Goal: Information Seeking & Learning: Learn about a topic

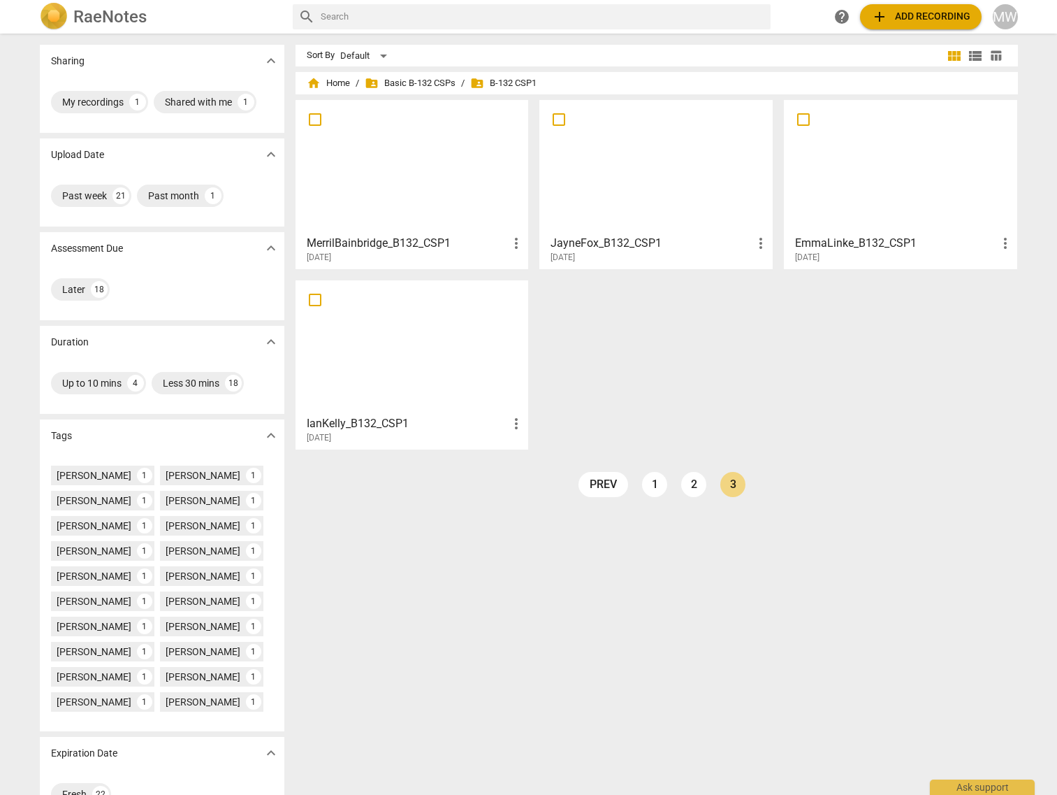
click at [660, 190] on div at bounding box center [656, 167] width 224 height 124
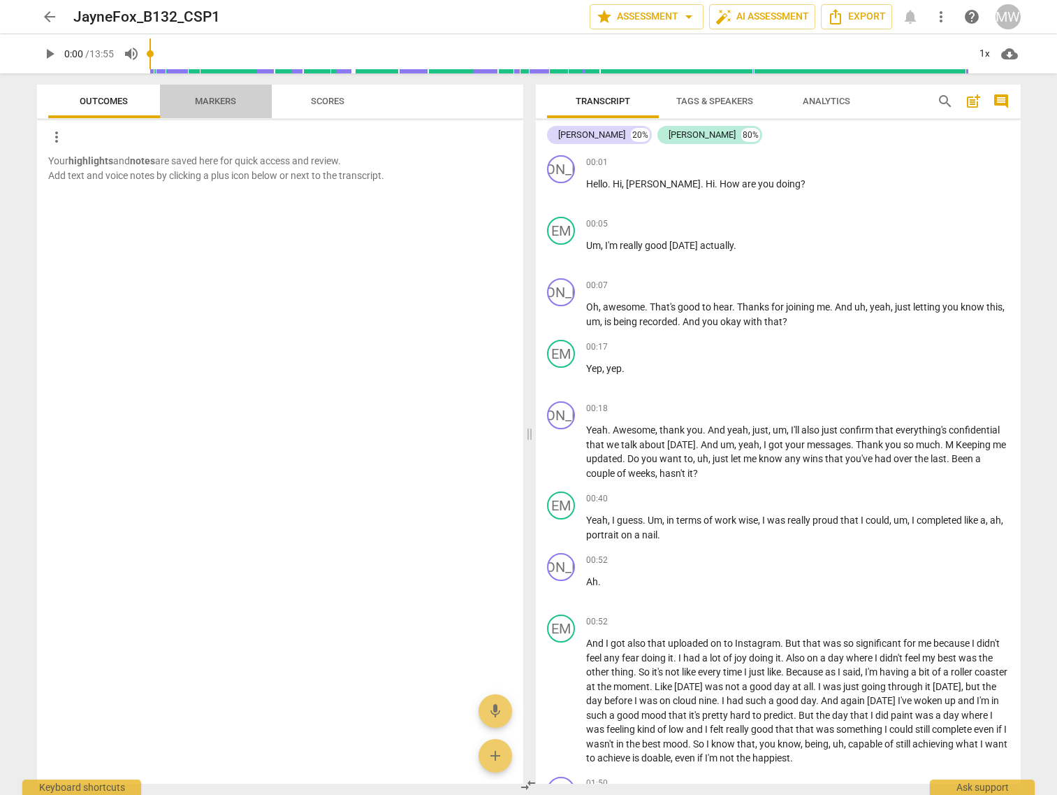
click at [221, 107] on span "Markers" at bounding box center [215, 101] width 75 height 19
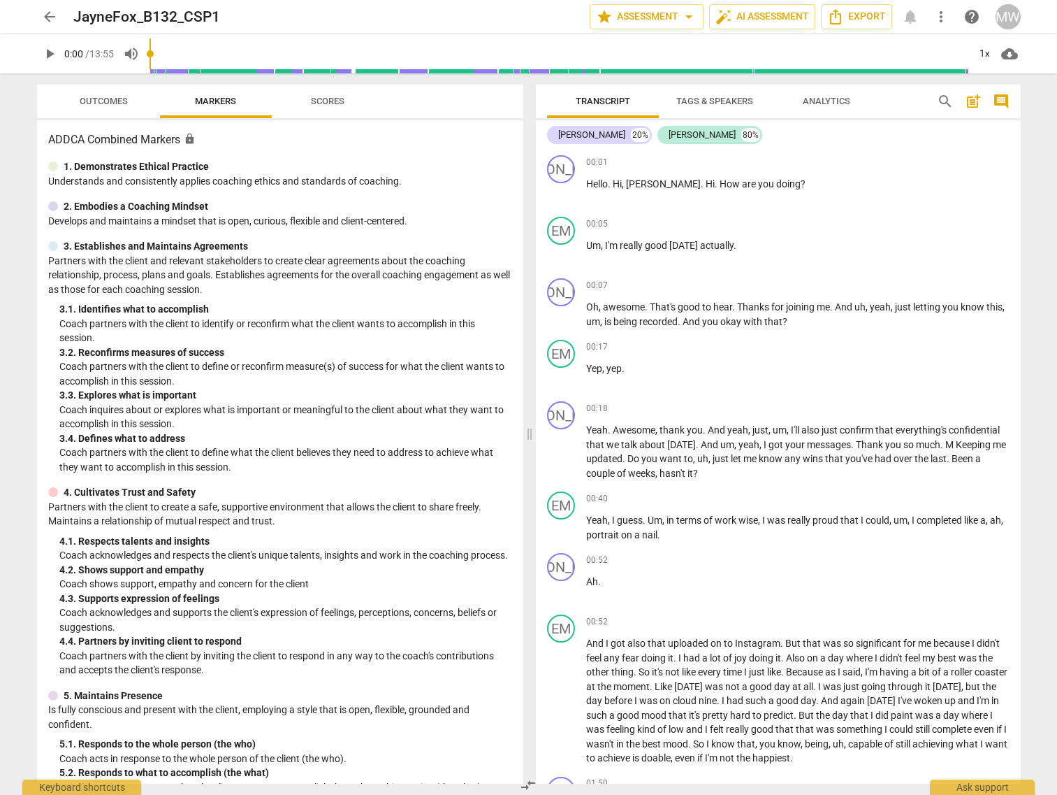
click at [331, 102] on span "Scores" at bounding box center [328, 101] width 34 height 10
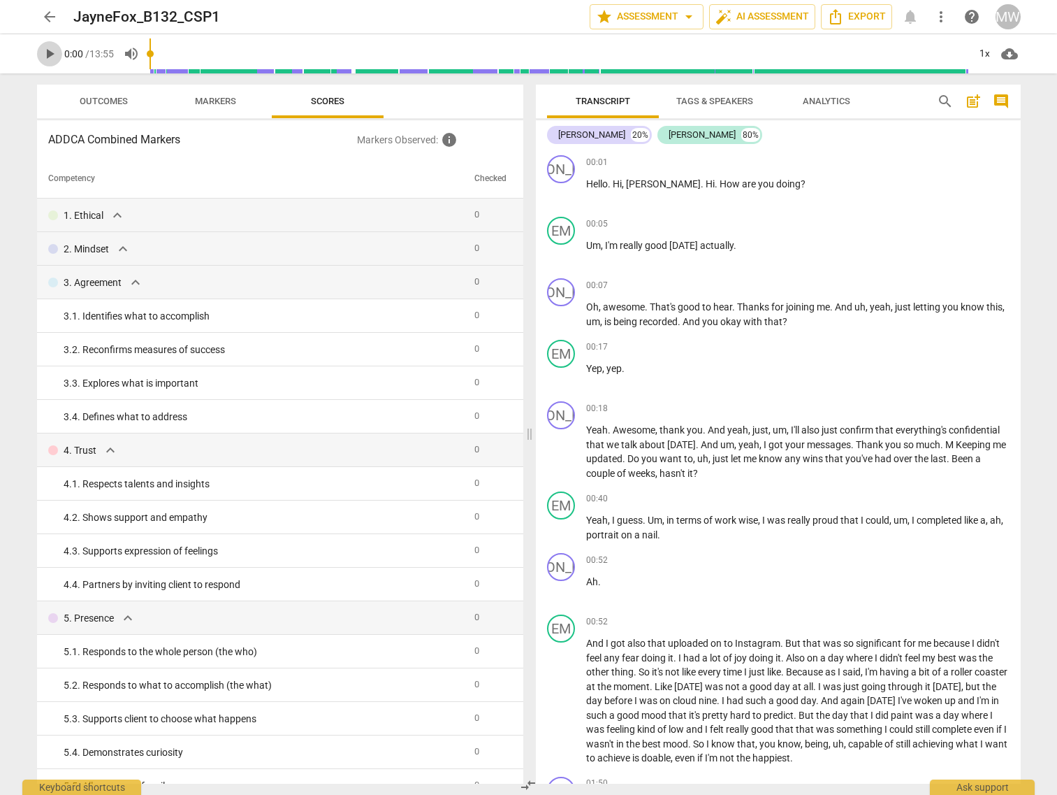
click at [50, 55] on span "play_arrow" at bounding box center [49, 53] width 17 height 17
click at [50, 44] on button "pause" at bounding box center [49, 53] width 25 height 25
click at [45, 55] on span "play_arrow" at bounding box center [49, 53] width 17 height 17
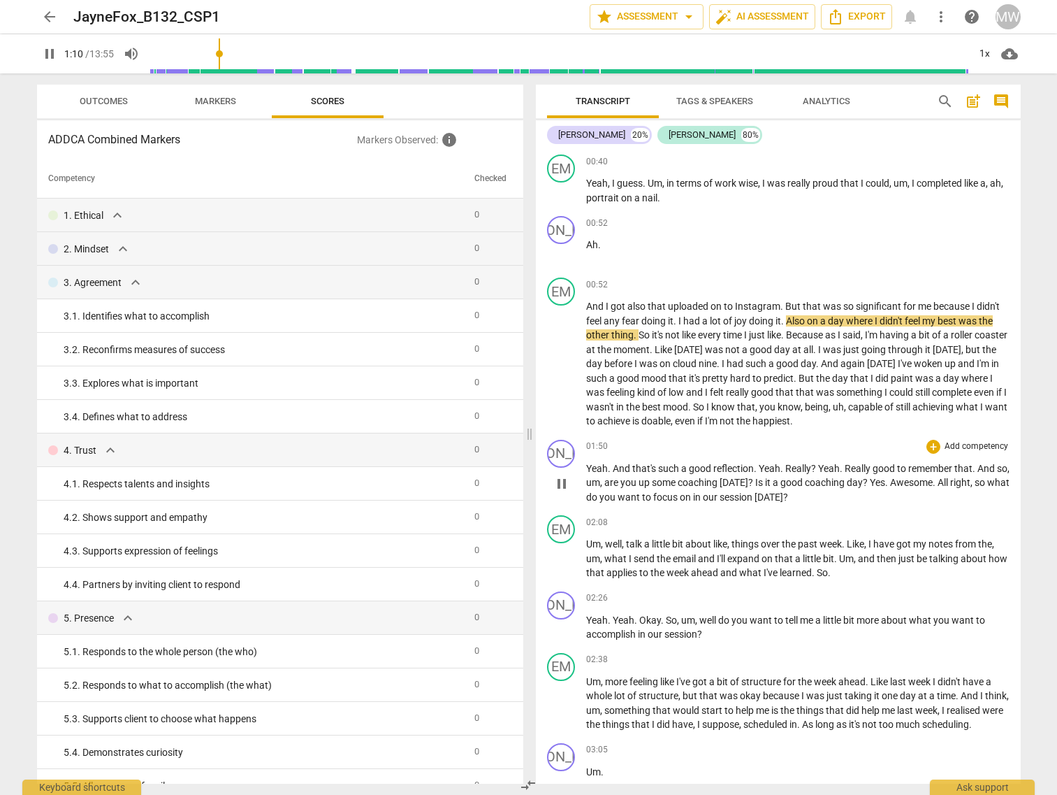
scroll to position [349, 0]
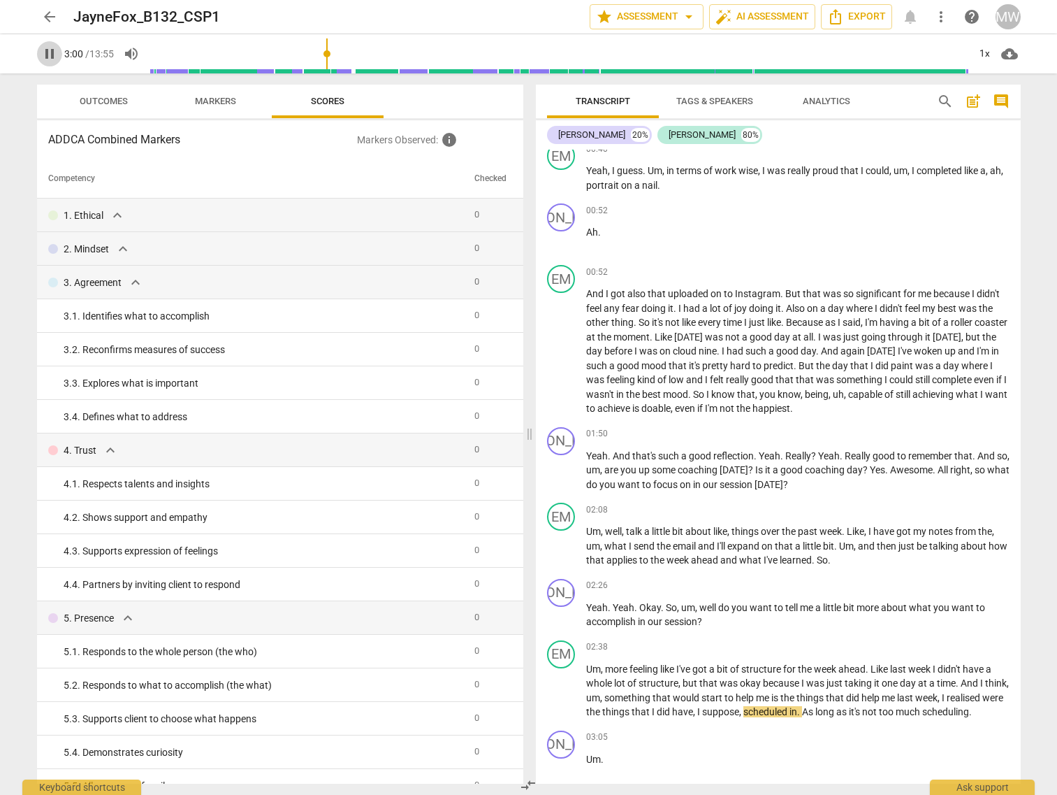
click at [50, 57] on span "pause" at bounding box center [49, 53] width 17 height 17
click at [50, 57] on span "play_arrow" at bounding box center [49, 53] width 17 height 17
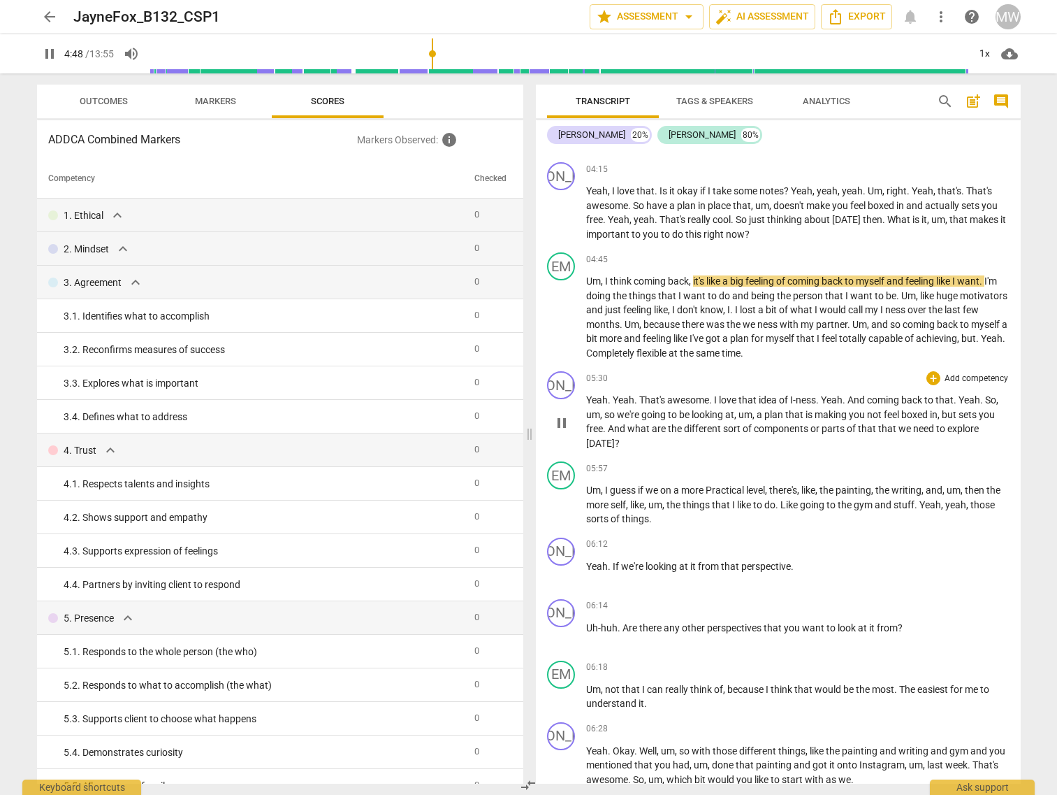
scroll to position [1258, 0]
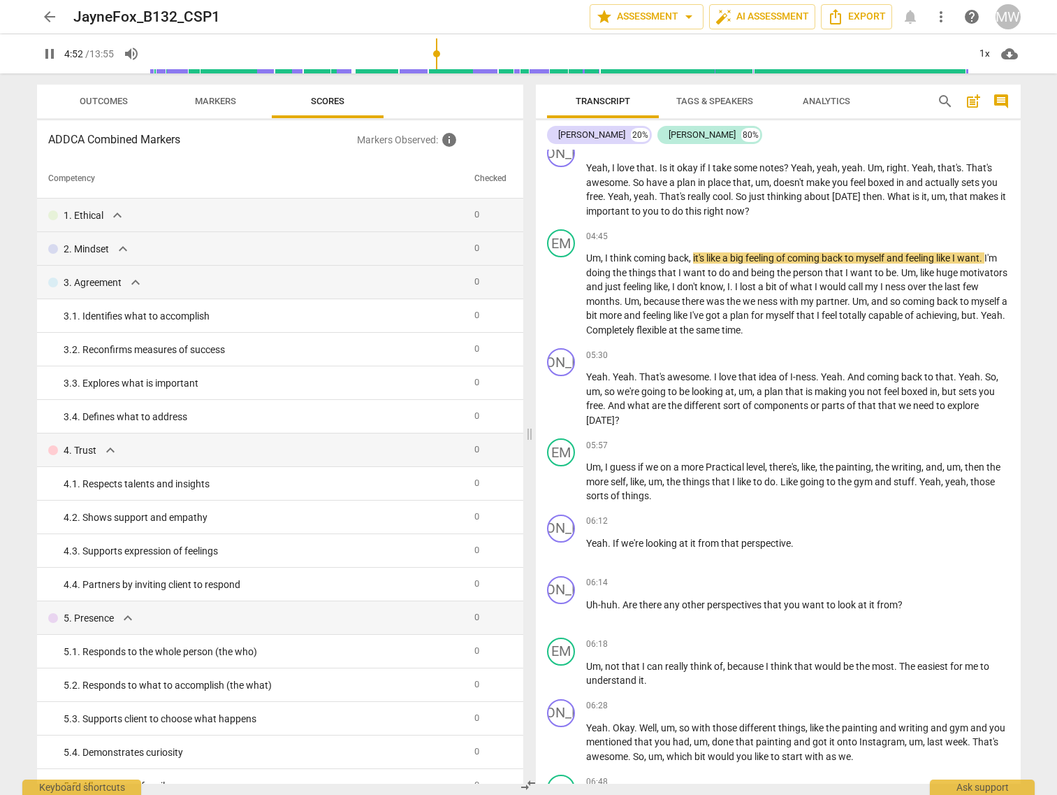
click at [47, 57] on span "pause" at bounding box center [49, 53] width 17 height 17
click at [52, 50] on span "play_arrow" at bounding box center [49, 53] width 17 height 17
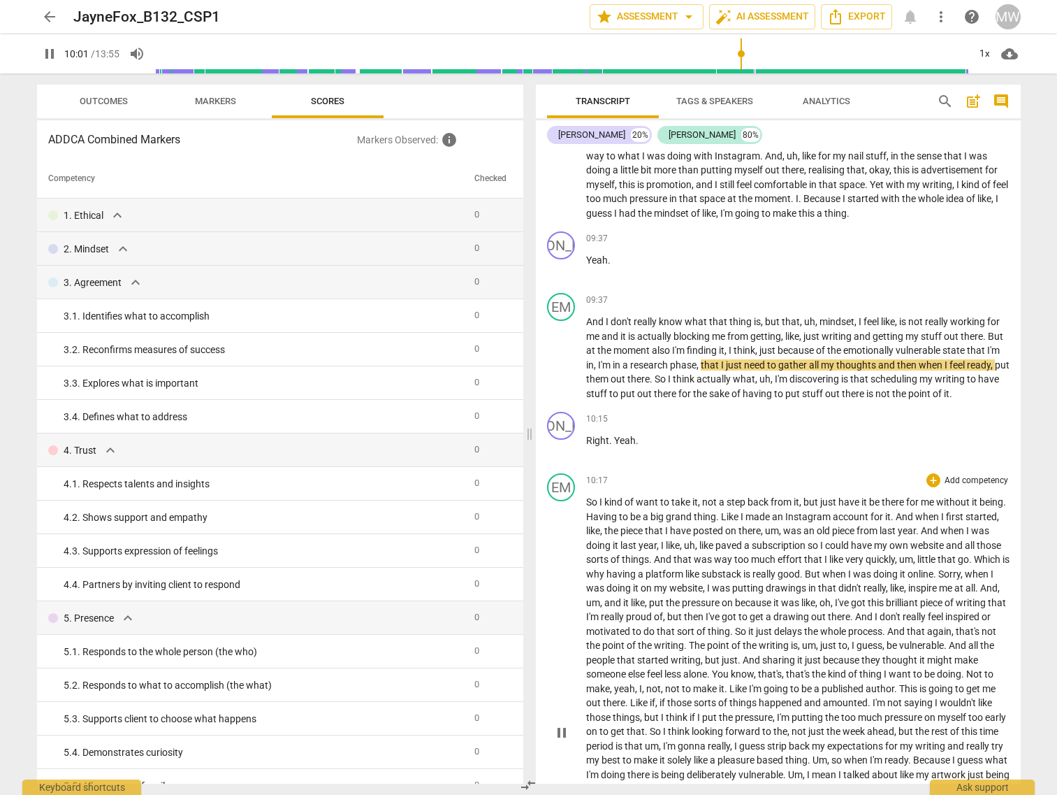
scroll to position [2457, 0]
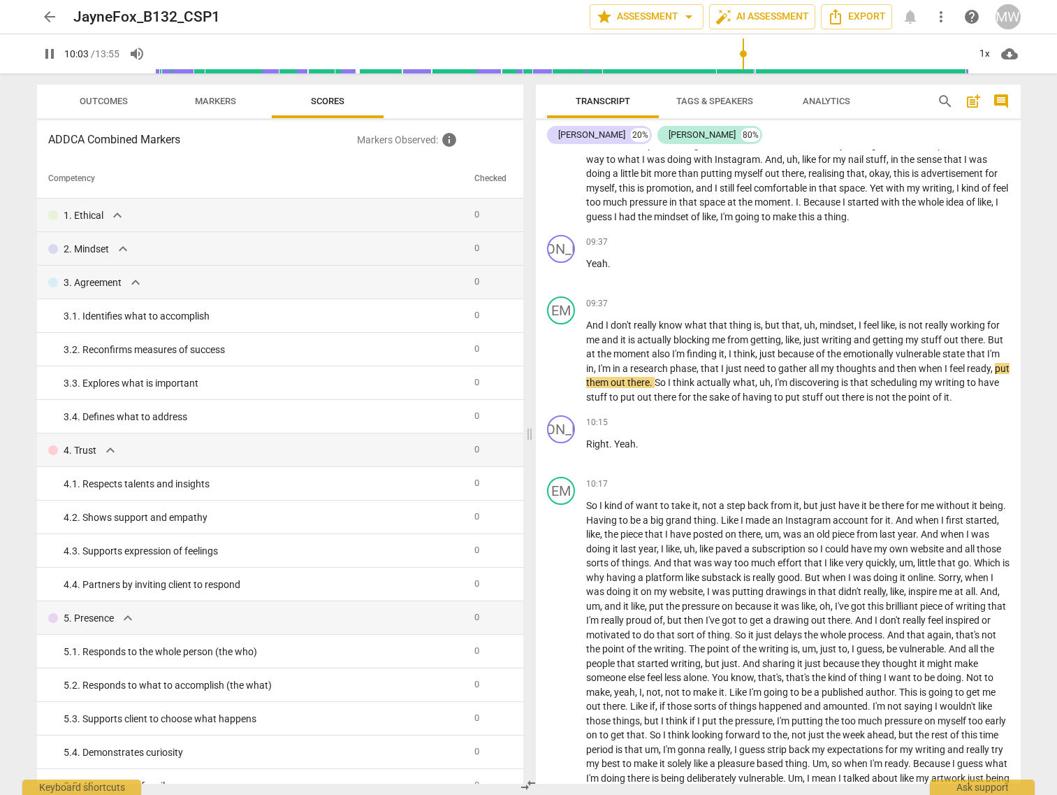
type input "604"
click at [52, 20] on span "arrow_back" at bounding box center [49, 16] width 17 height 17
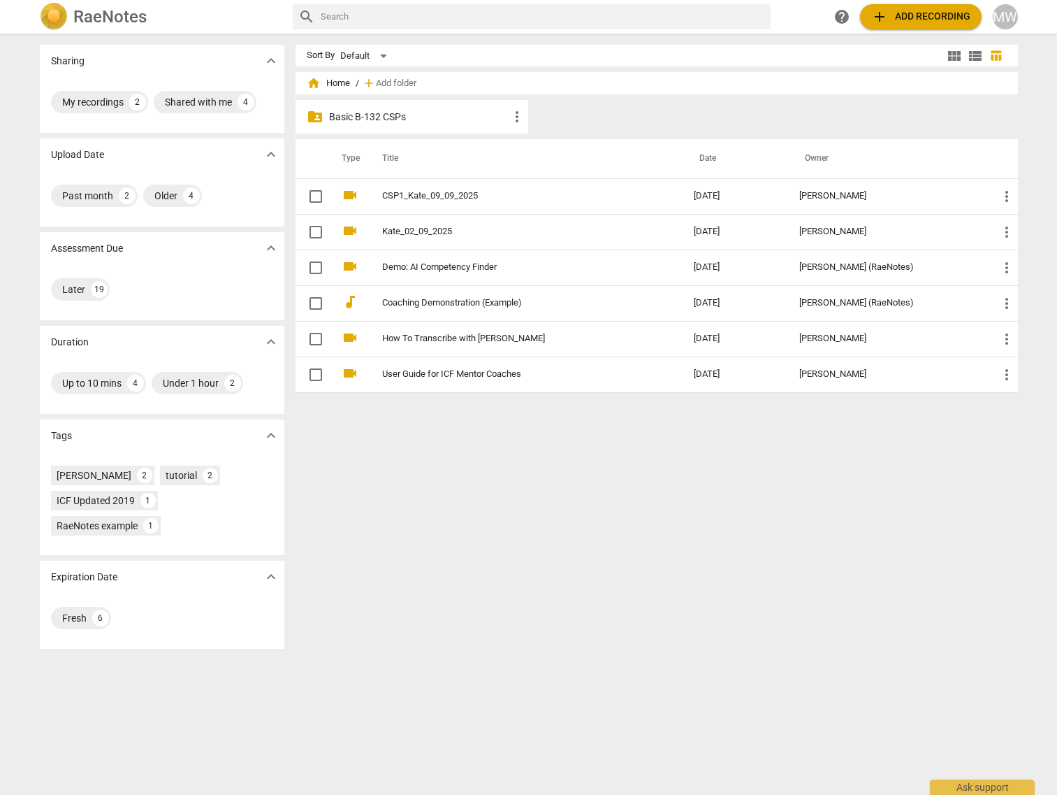
click at [415, 115] on p "Basic B-132 CSPs" at bounding box center [419, 117] width 180 height 15
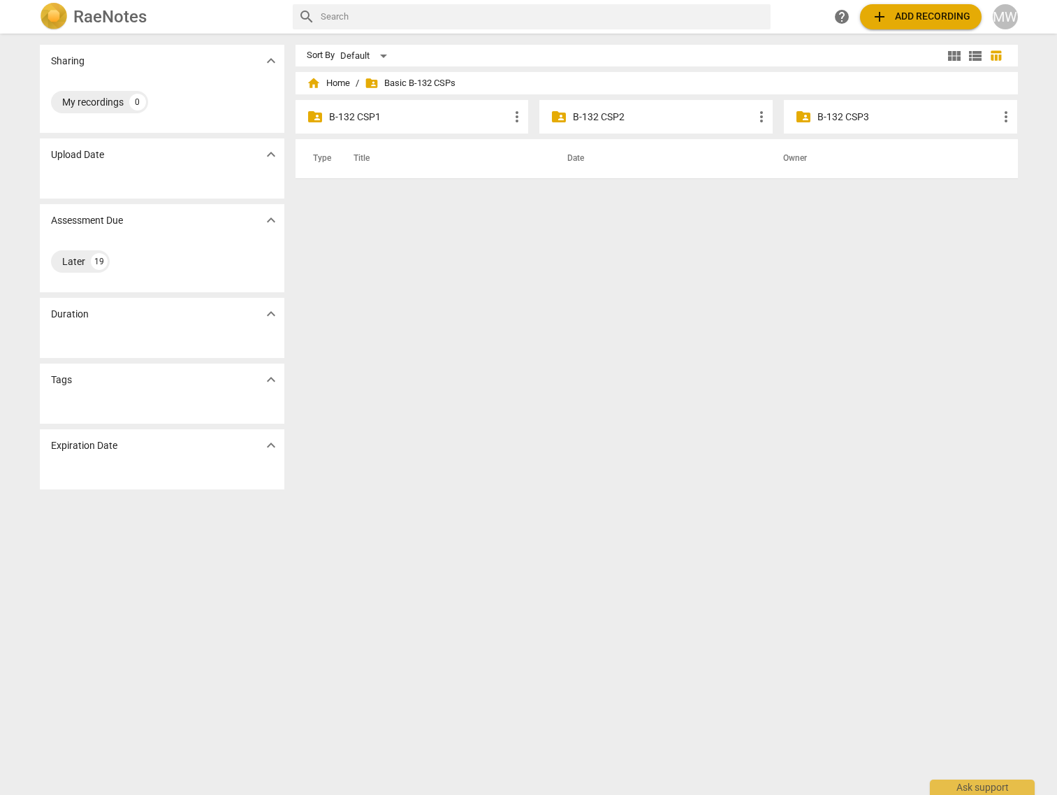
click at [415, 115] on p "B-132 CSP1" at bounding box center [419, 117] width 180 height 15
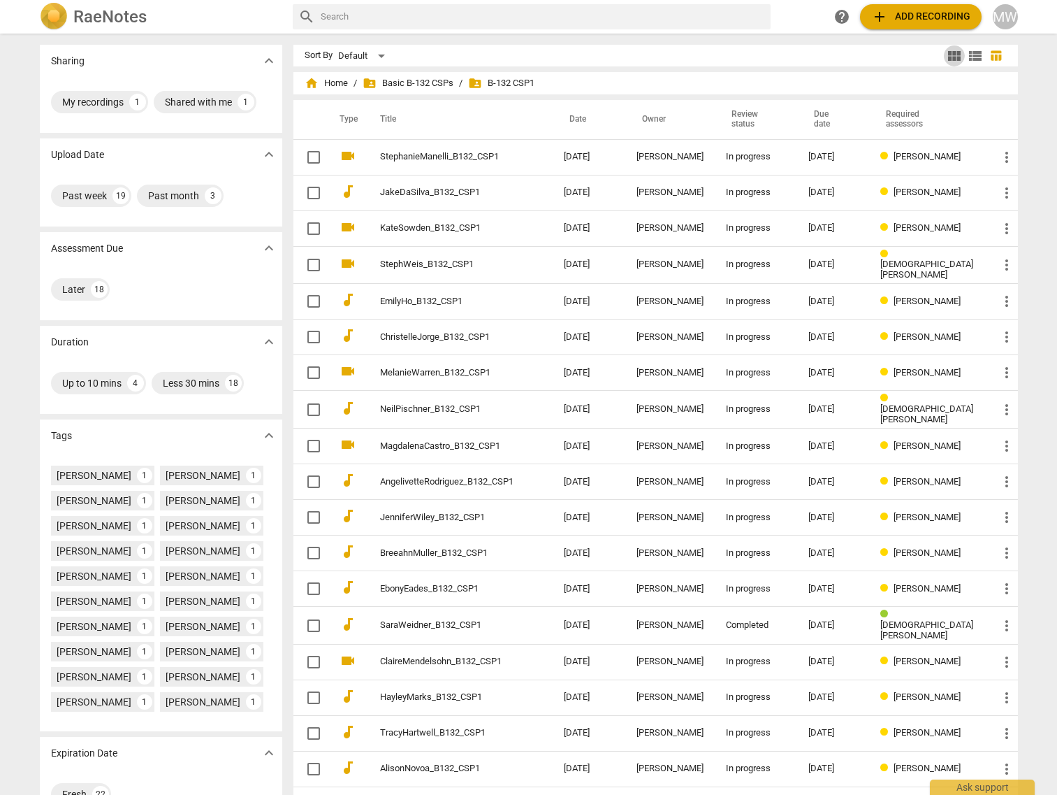
click at [955, 59] on span "view_module" at bounding box center [954, 56] width 17 height 17
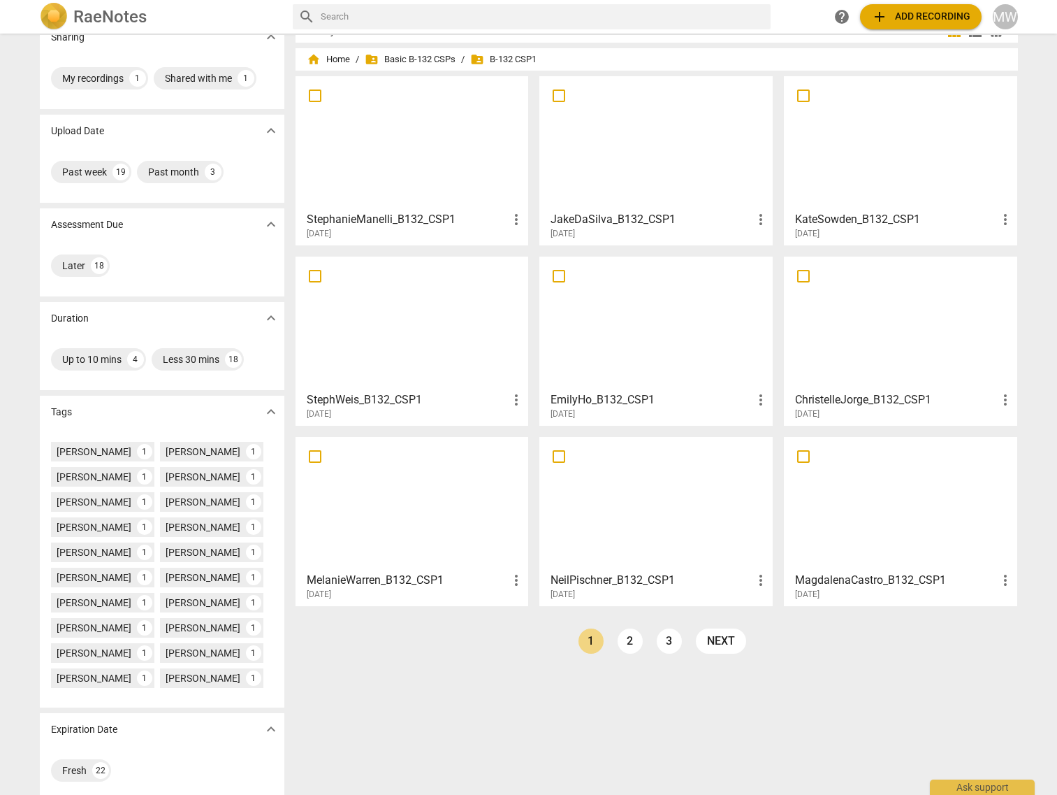
scroll to position [36, 0]
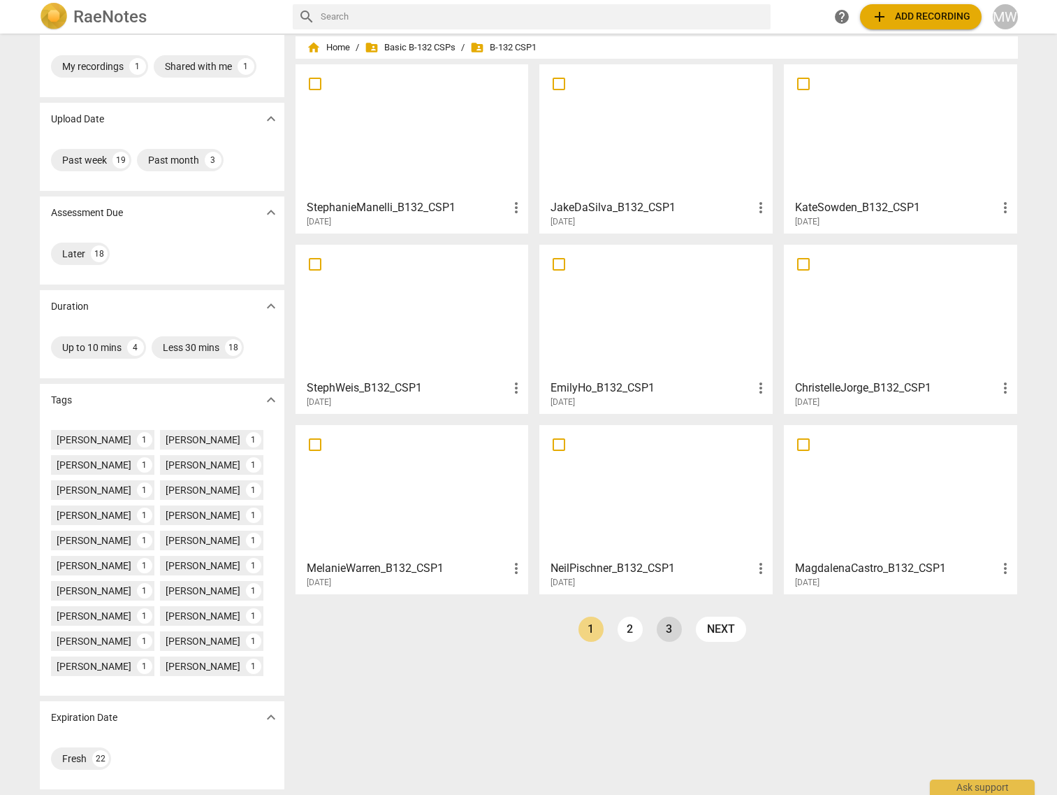
click at [665, 634] on link "3" at bounding box center [669, 628] width 25 height 25
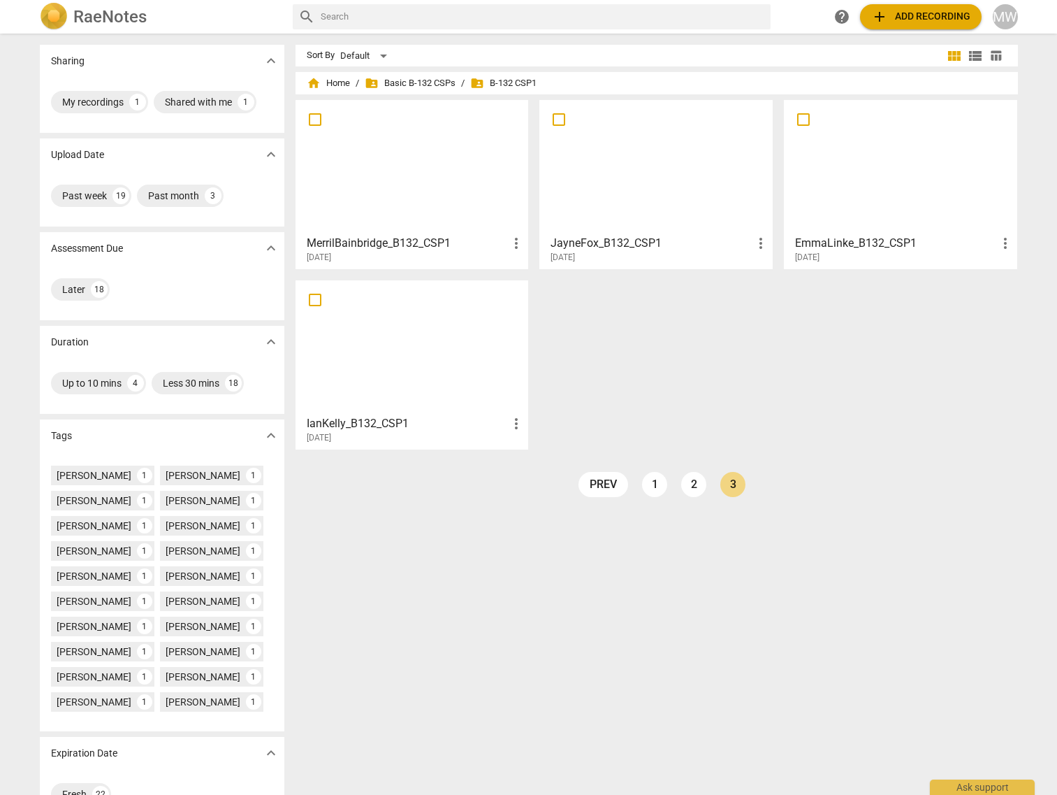
click at [373, 184] on div at bounding box center [413, 167] width 224 height 124
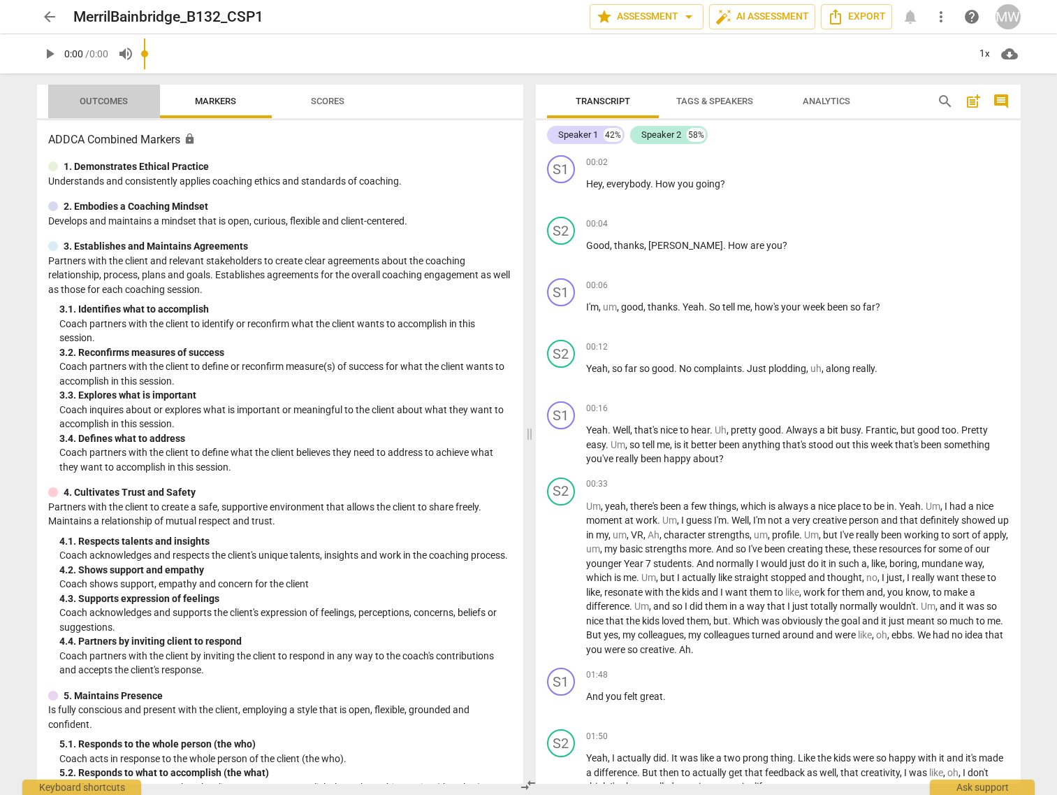
click at [114, 91] on button "Outcomes" at bounding box center [104, 102] width 112 height 34
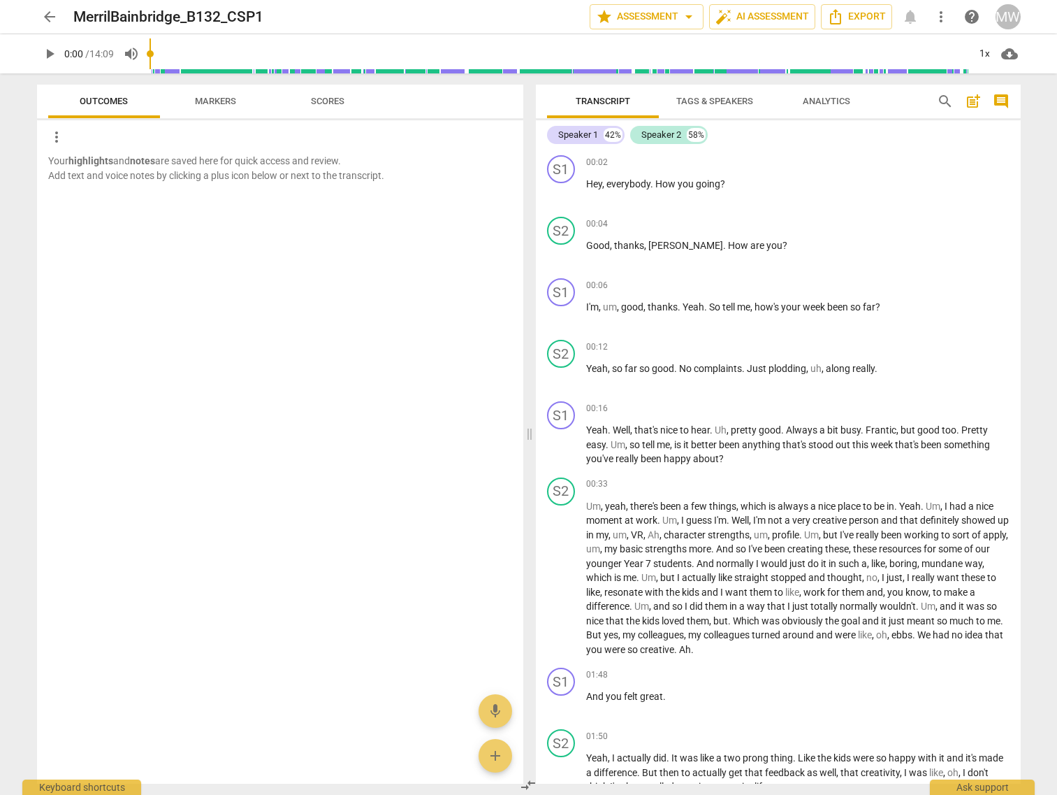
click at [222, 113] on button "Markers" at bounding box center [216, 102] width 112 height 34
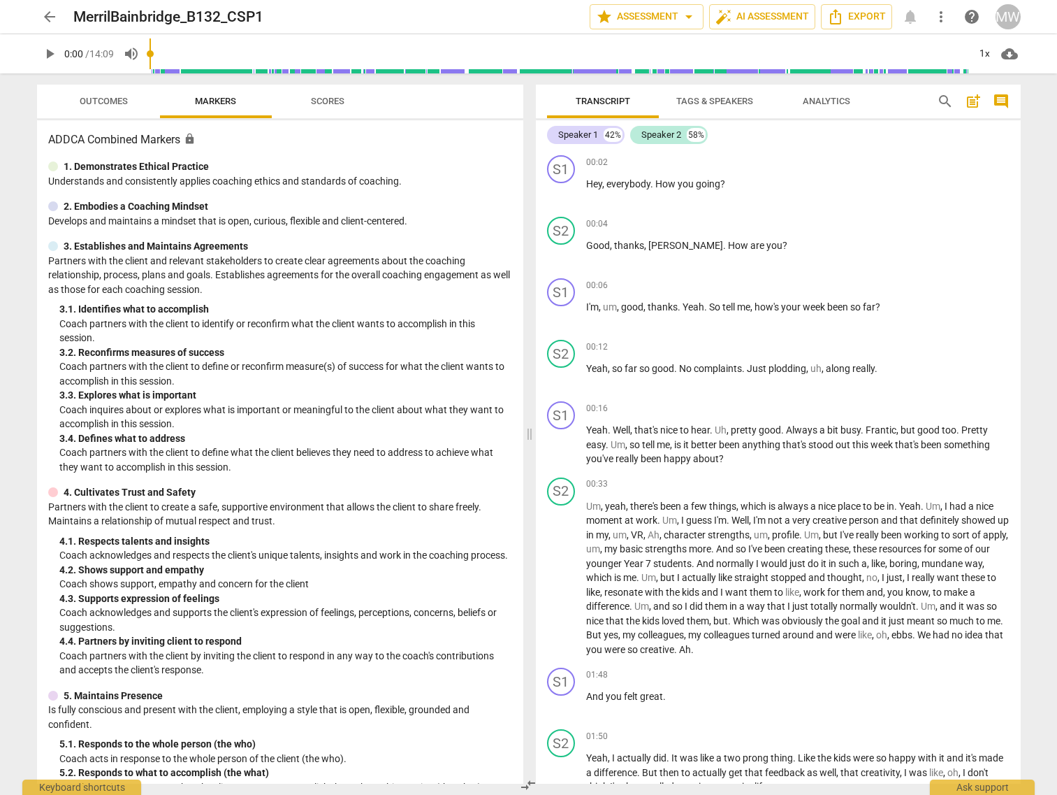
click at [45, 51] on span "play_arrow" at bounding box center [49, 53] width 17 height 17
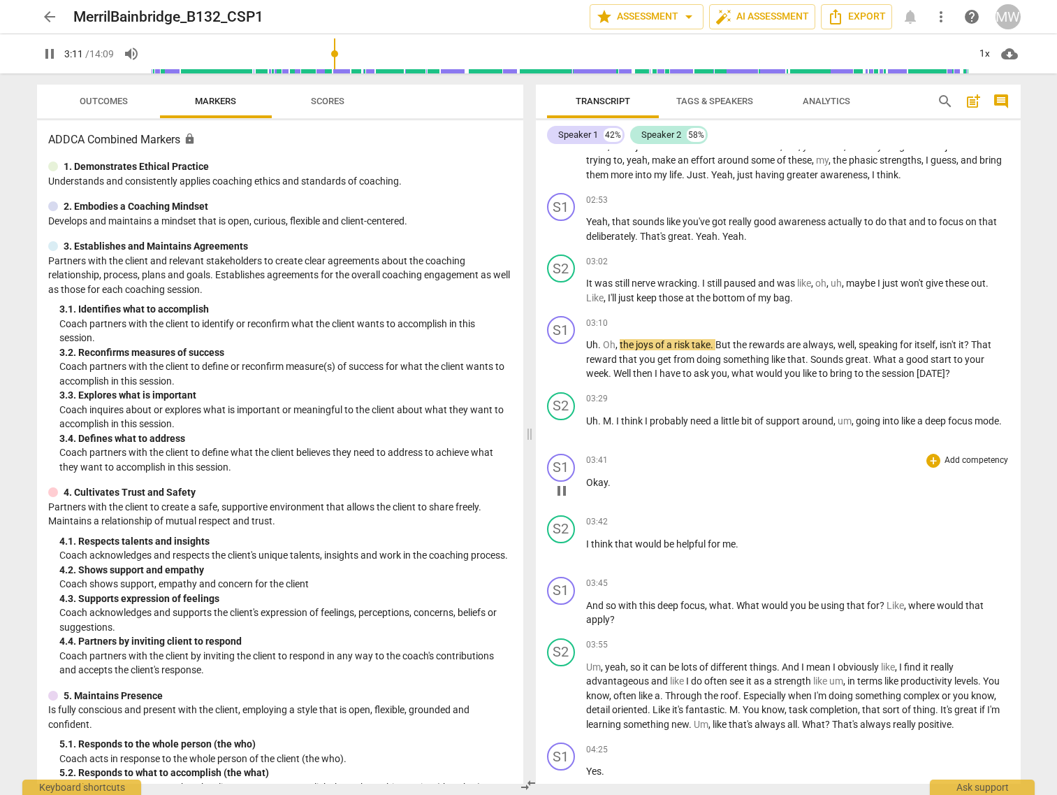
scroll to position [1188, 0]
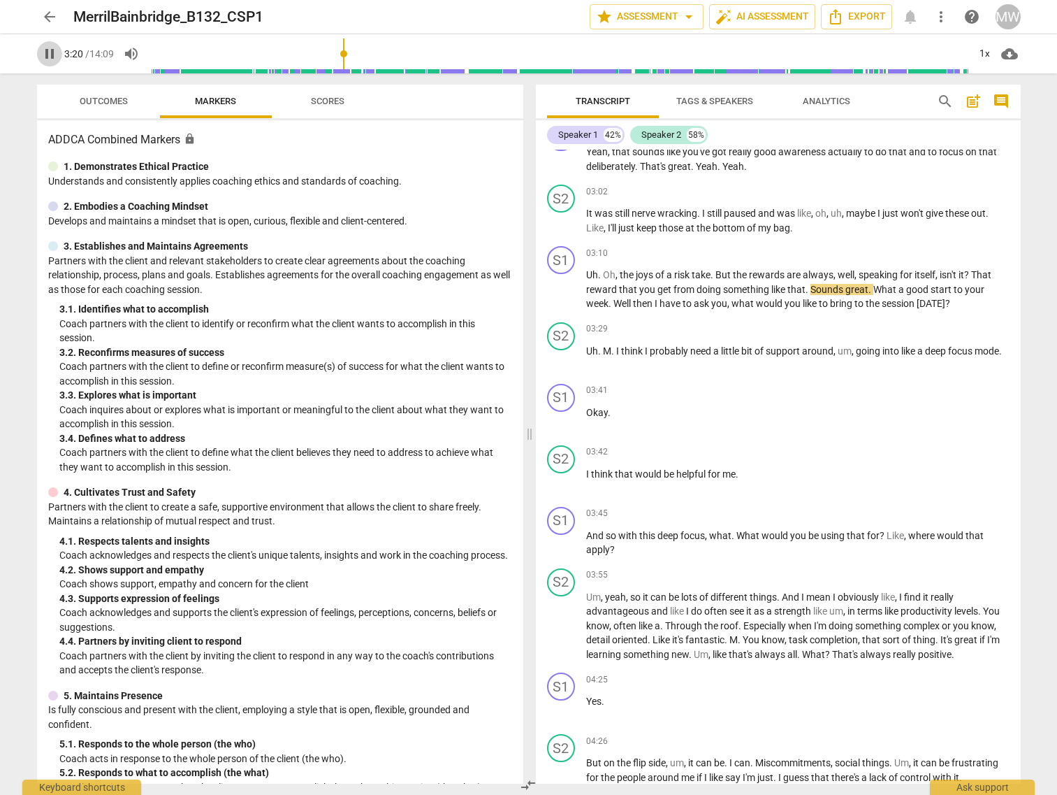
click at [47, 50] on span "pause" at bounding box center [49, 53] width 17 height 17
type input "201"
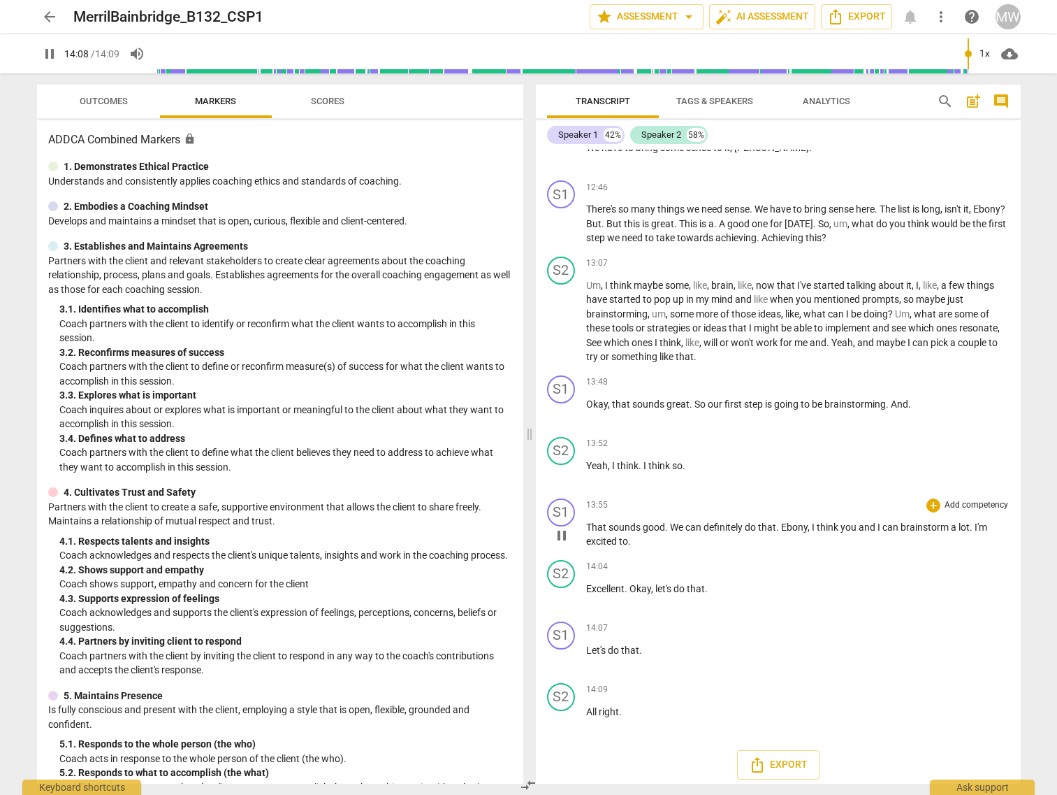
scroll to position [4397, 0]
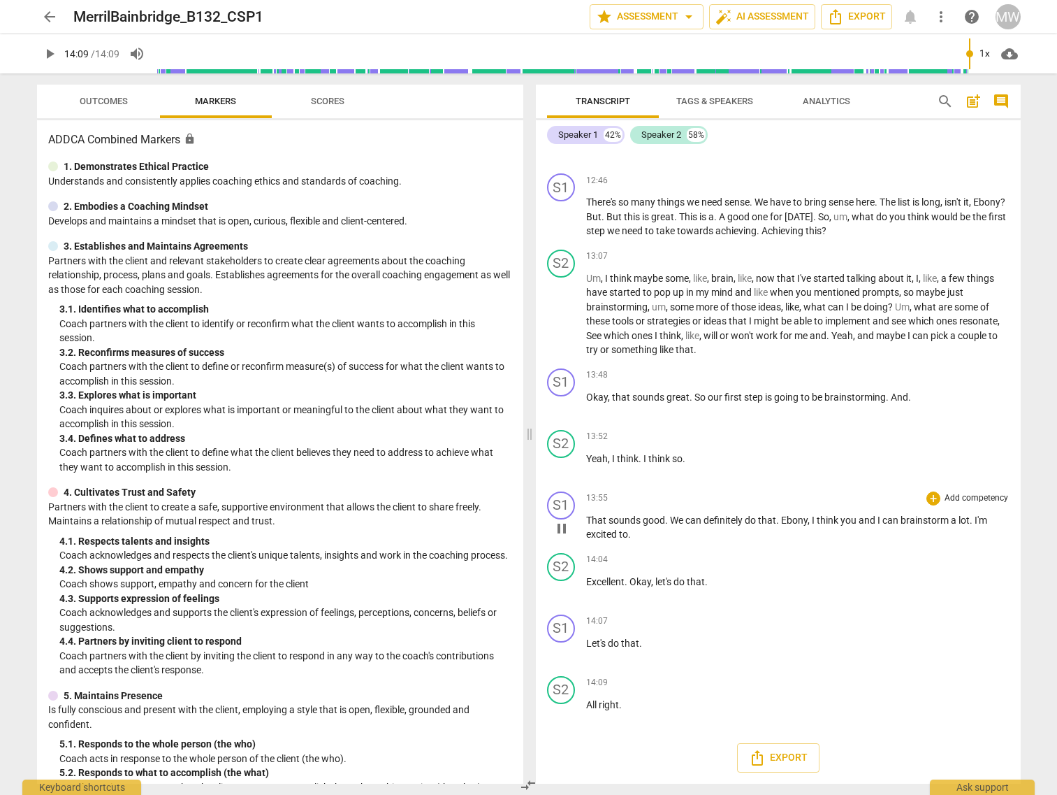
type input "849"
click at [42, 12] on span "arrow_back" at bounding box center [49, 16] width 17 height 17
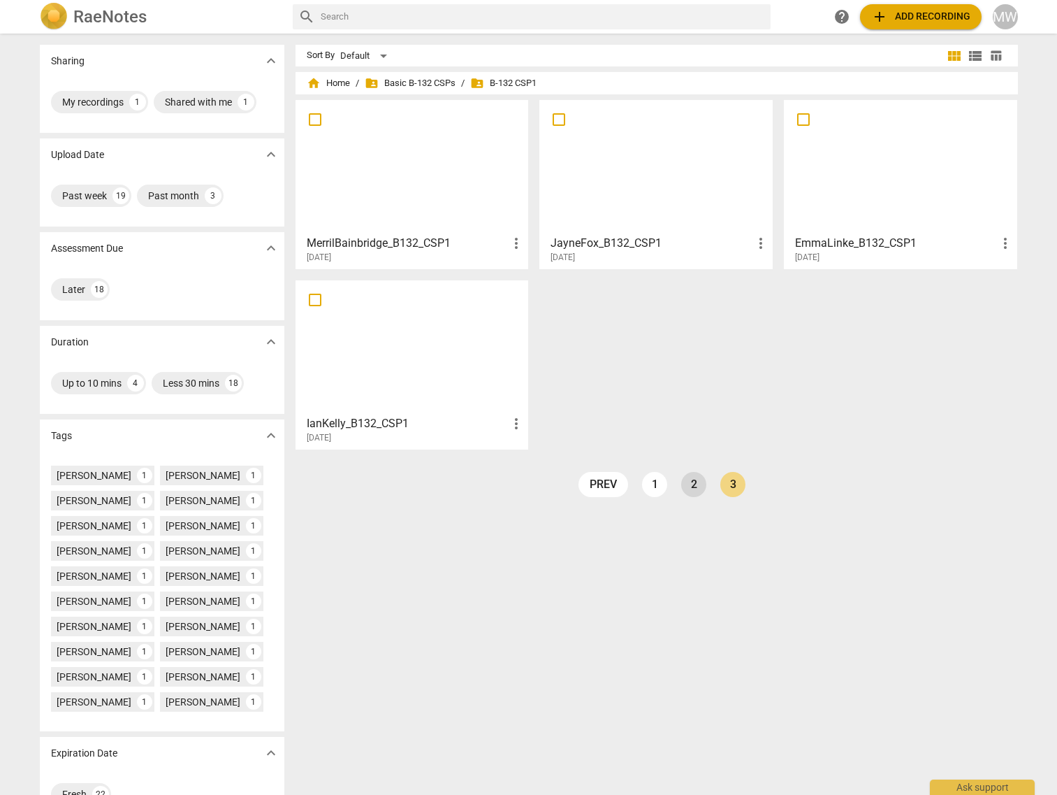
click at [694, 491] on link "2" at bounding box center [693, 484] width 25 height 25
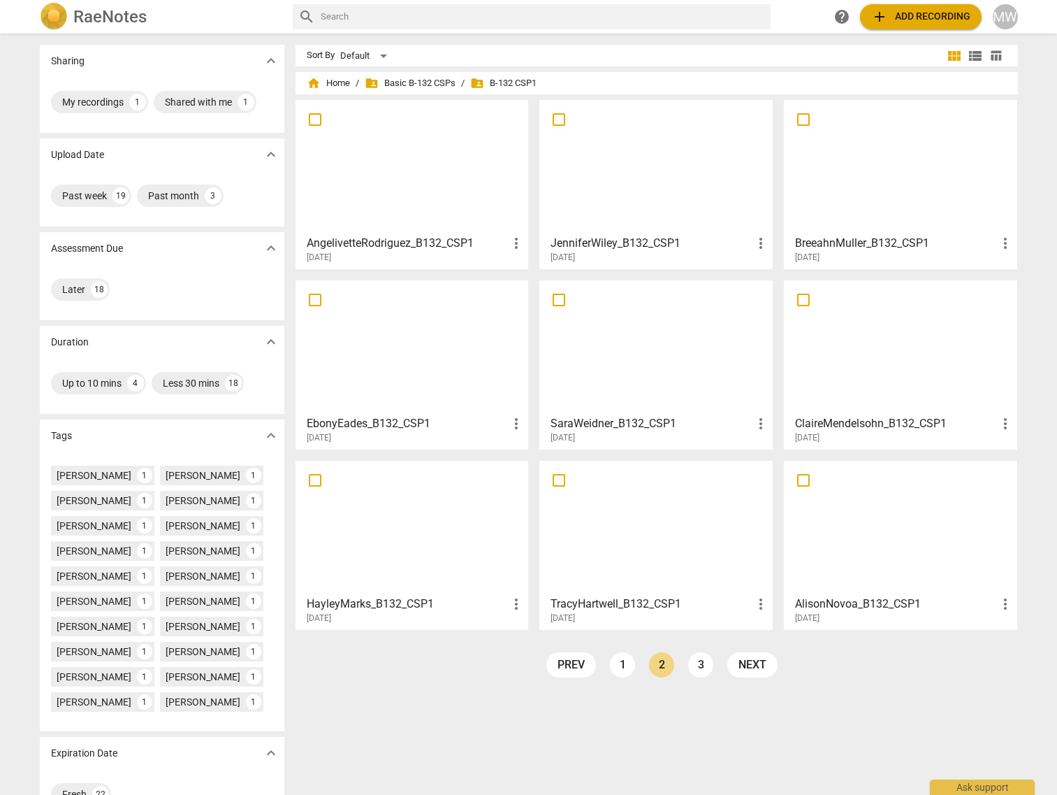
click at [866, 544] on div at bounding box center [901, 527] width 224 height 124
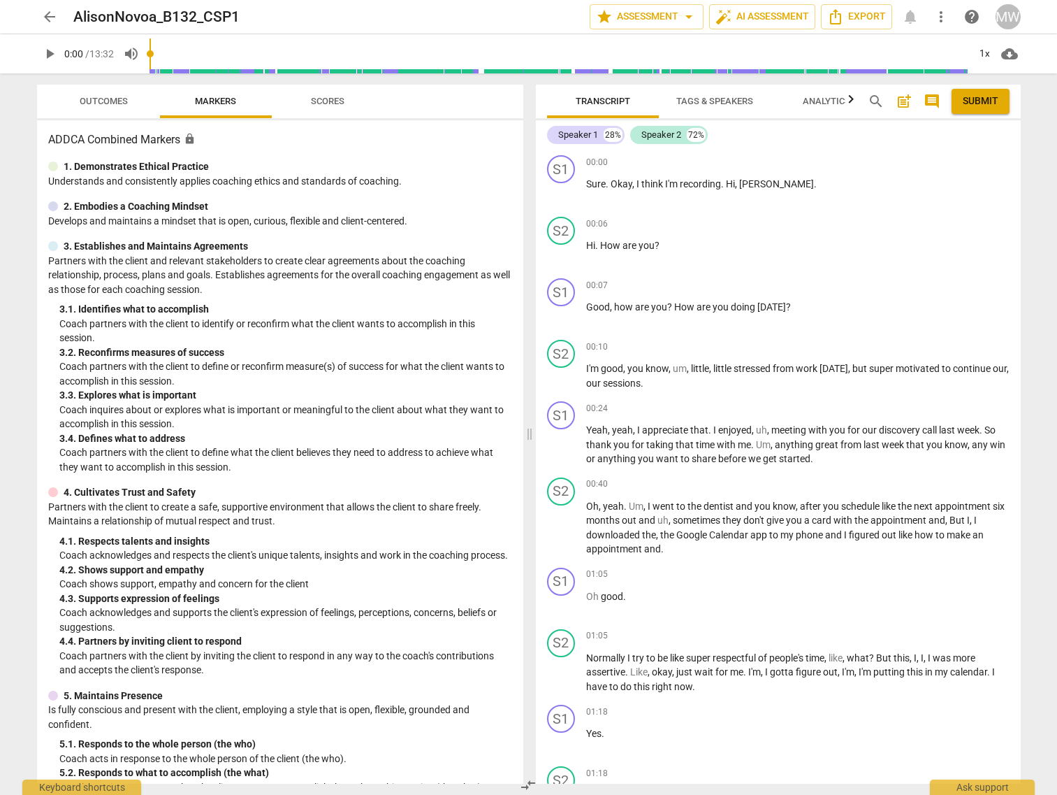
click at [41, 55] on span "play_arrow" at bounding box center [49, 53] width 17 height 17
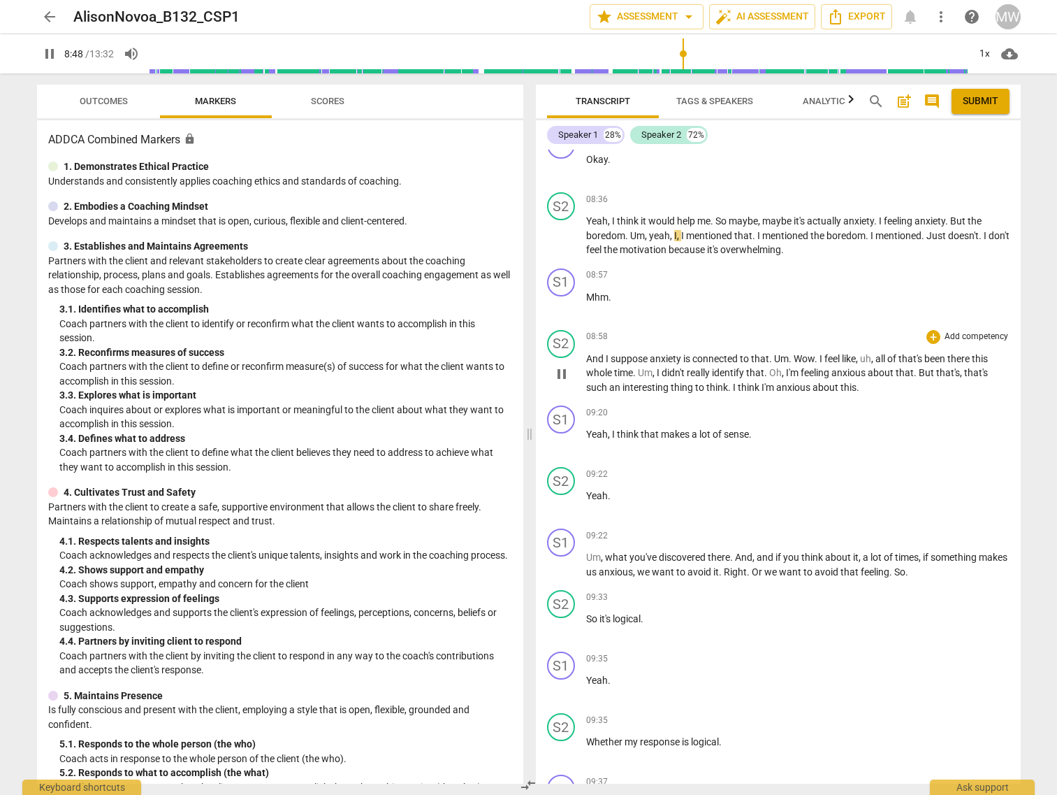
scroll to position [3485, 0]
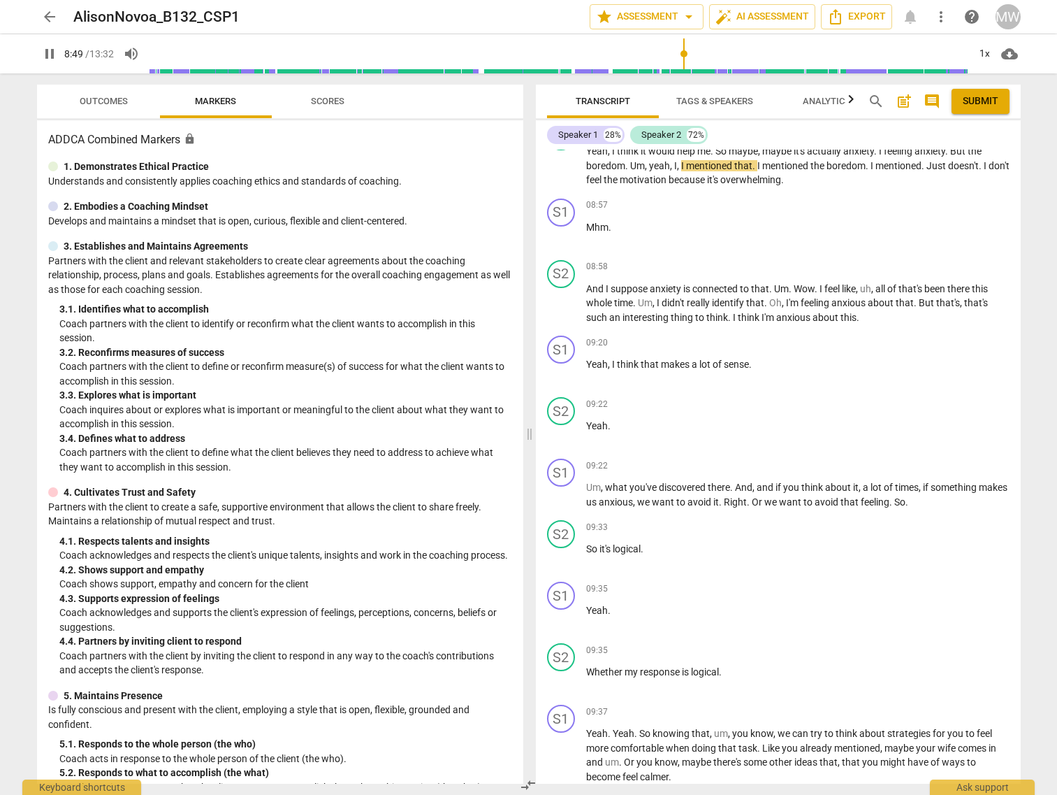
click at [110, 87] on button "Outcomes" at bounding box center [104, 102] width 112 height 34
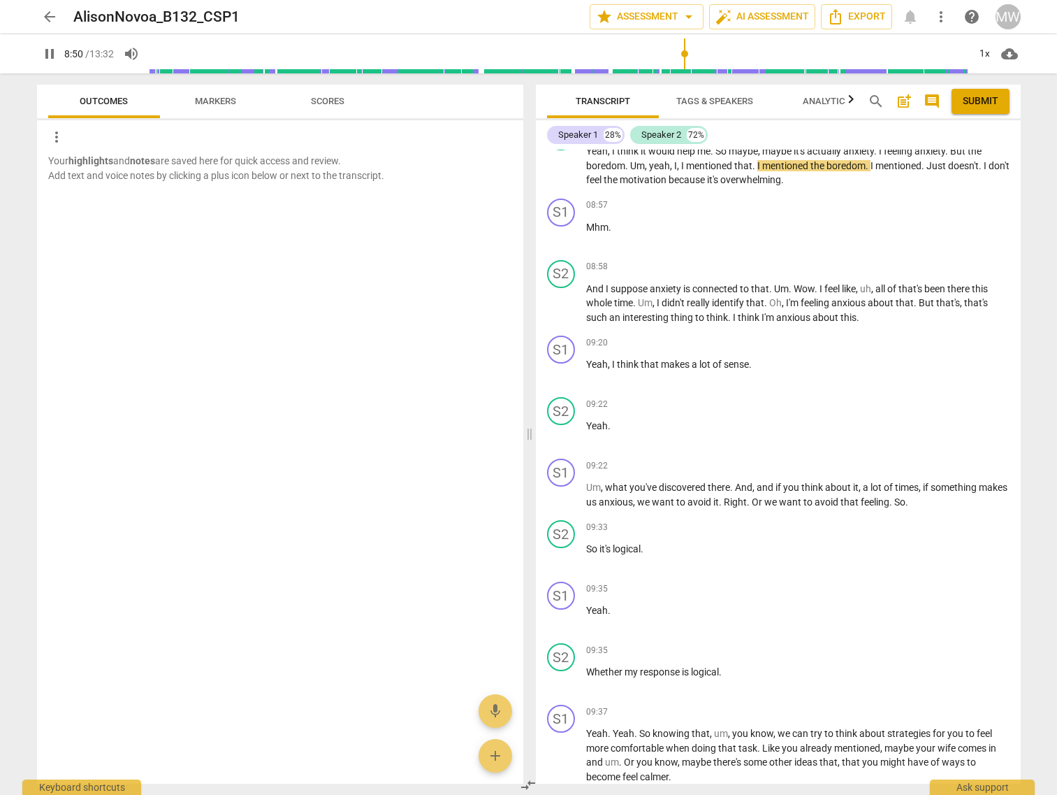
click at [201, 106] on span "Markers" at bounding box center [215, 101] width 75 height 19
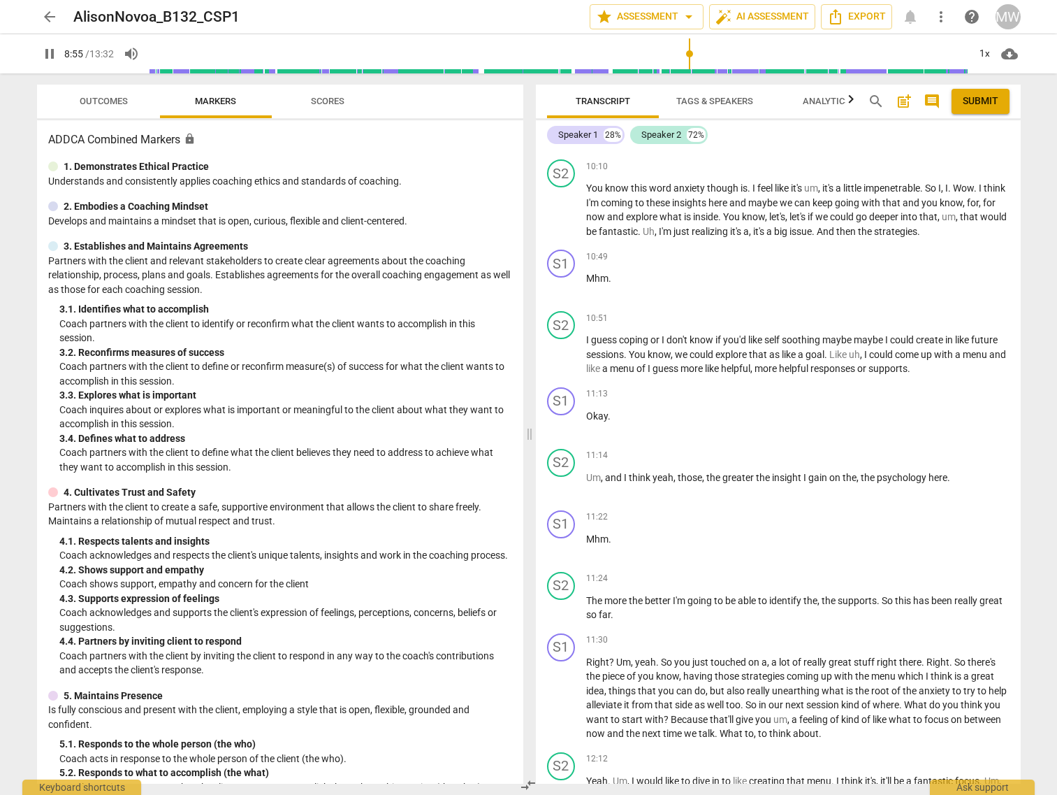
scroll to position [4253, 0]
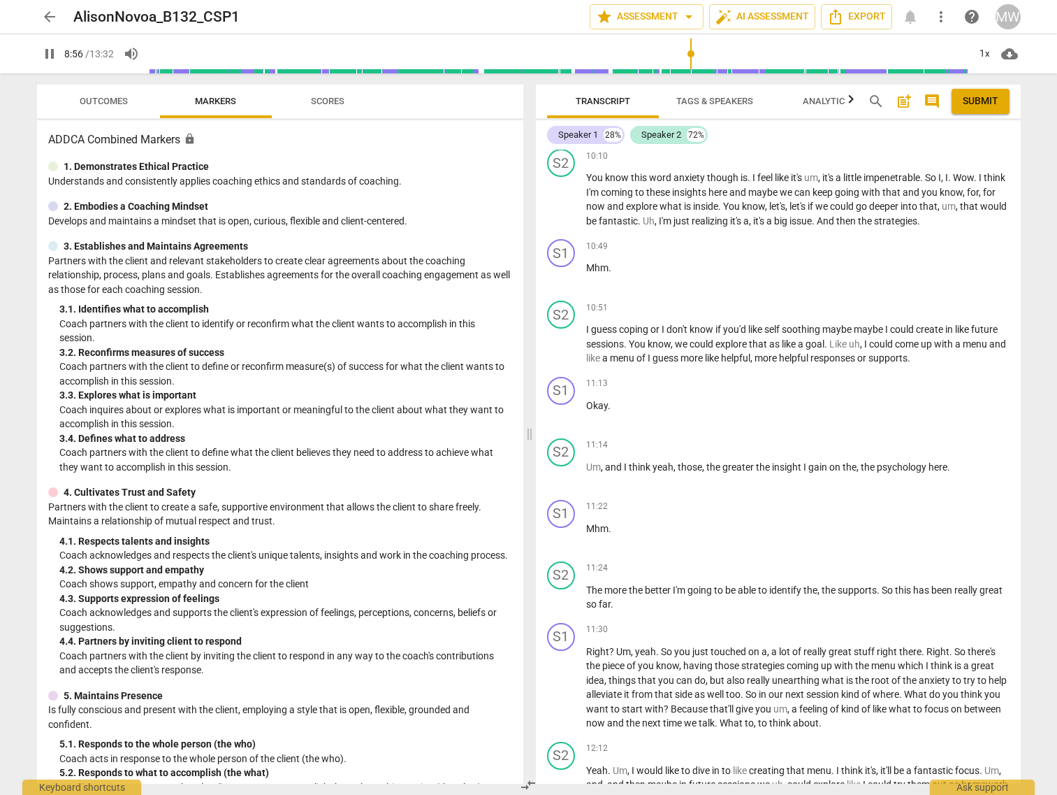
type input "536"
click at [49, 13] on span "arrow_back" at bounding box center [49, 16] width 17 height 17
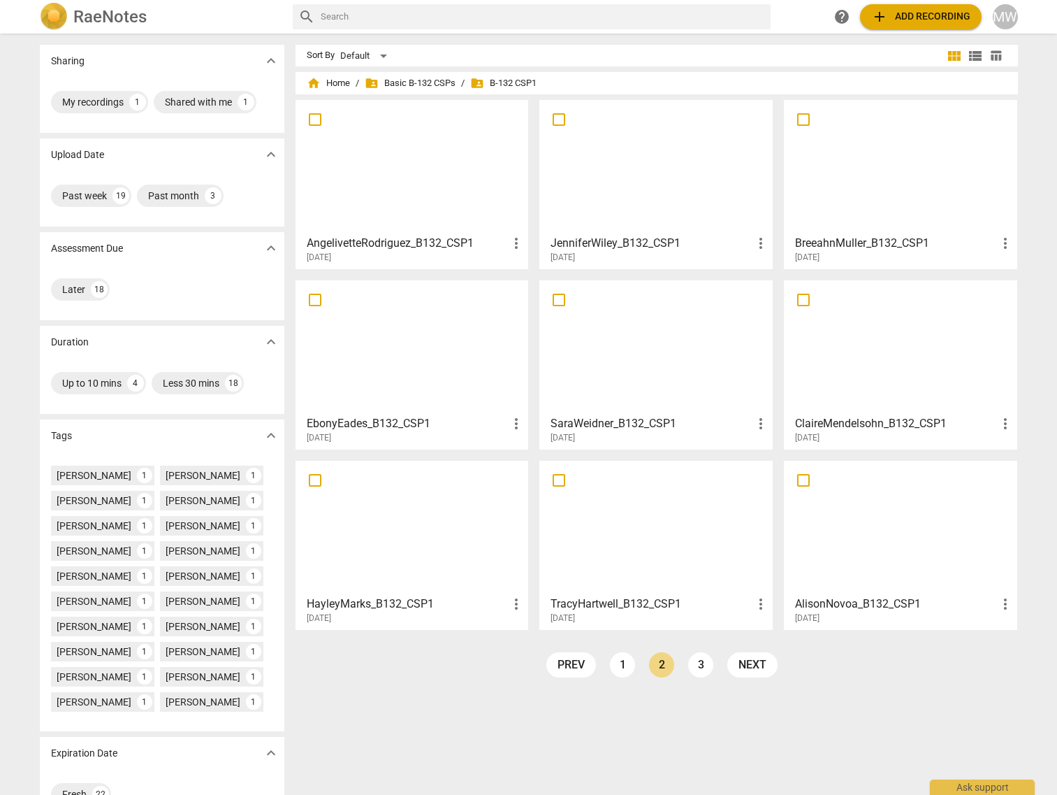
click at [664, 530] on div at bounding box center [656, 527] width 224 height 124
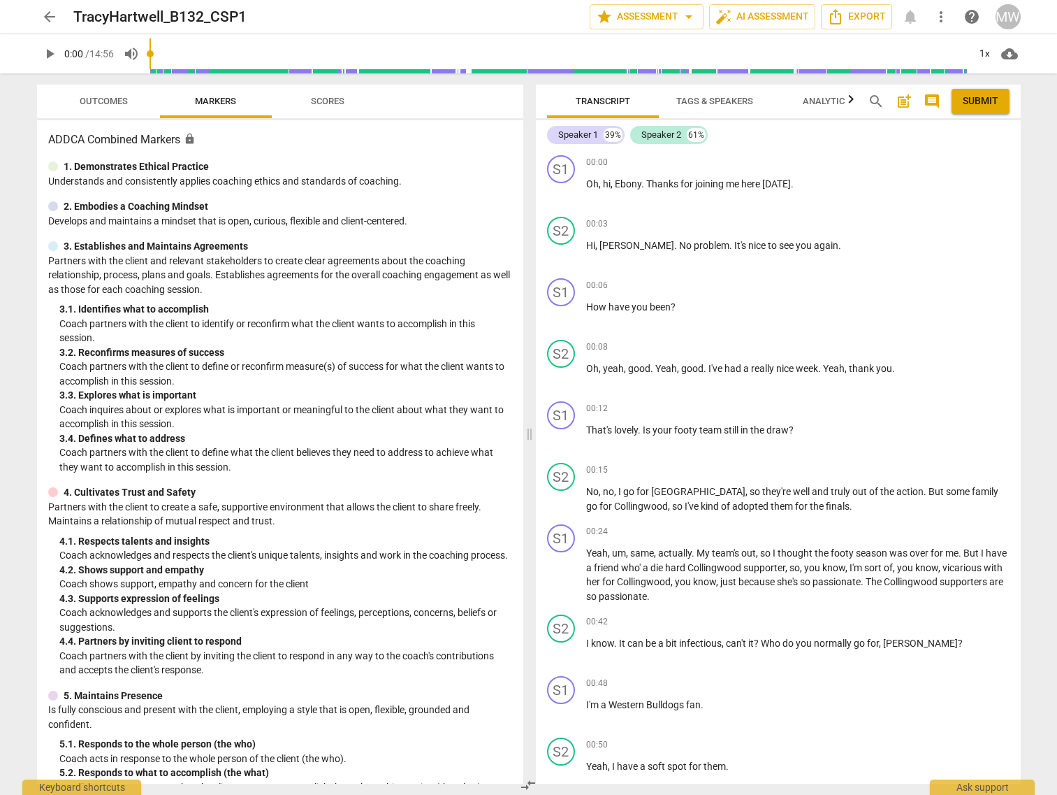
click at [79, 94] on span "Outcomes" at bounding box center [104, 101] width 82 height 19
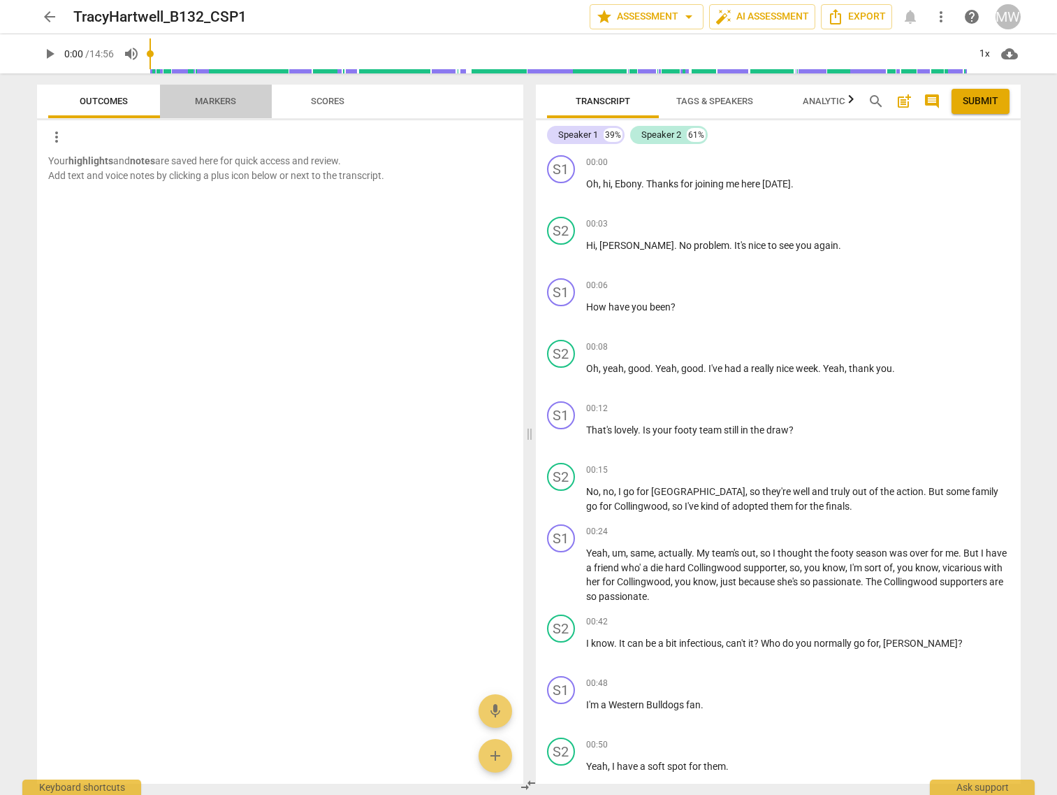
click at [216, 104] on span "Markers" at bounding box center [215, 101] width 41 height 10
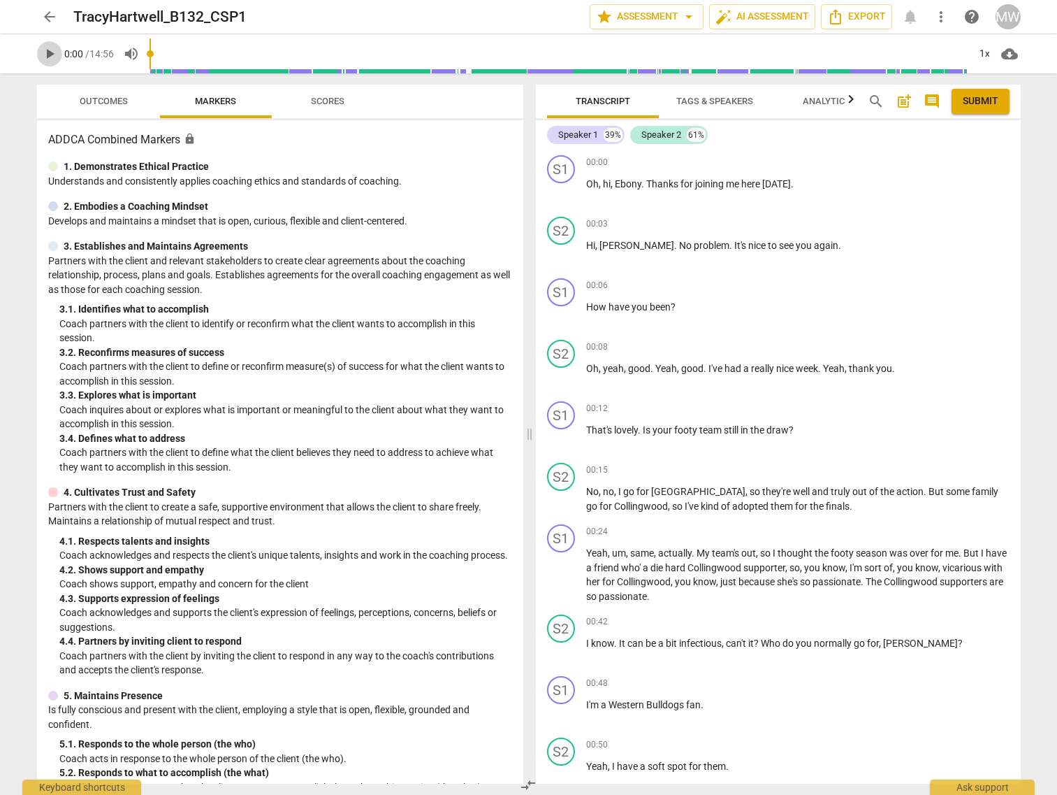
click at [43, 55] on span "play_arrow" at bounding box center [49, 53] width 17 height 17
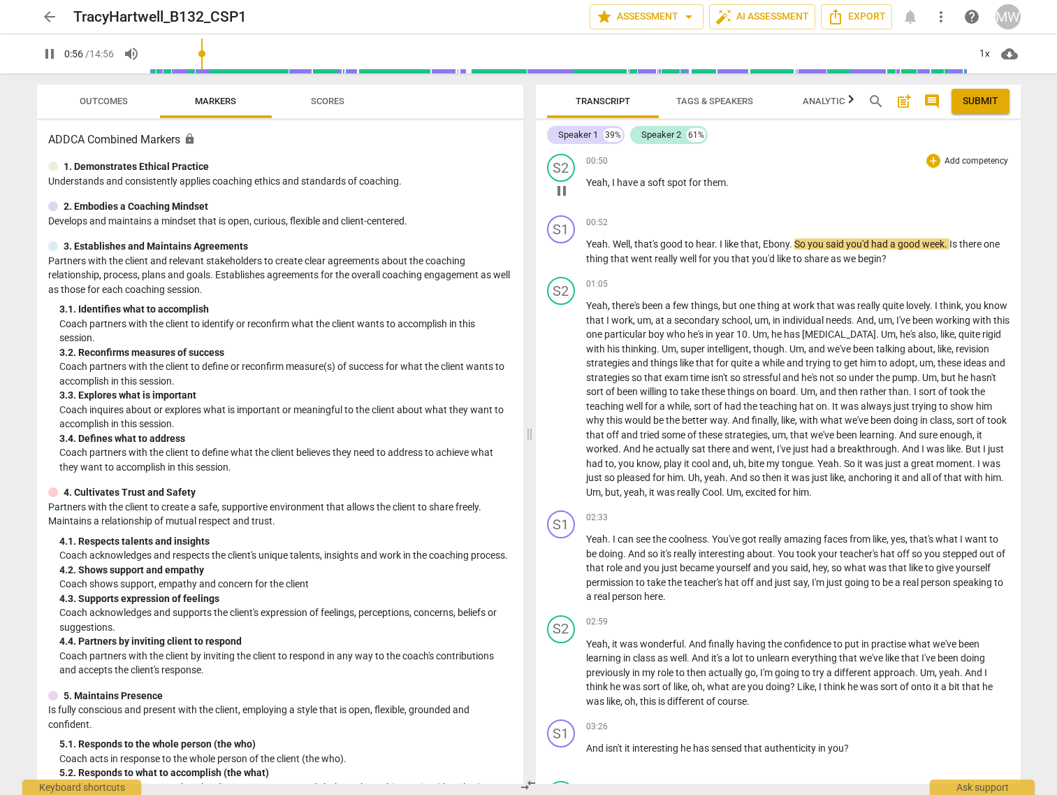
scroll to position [629, 0]
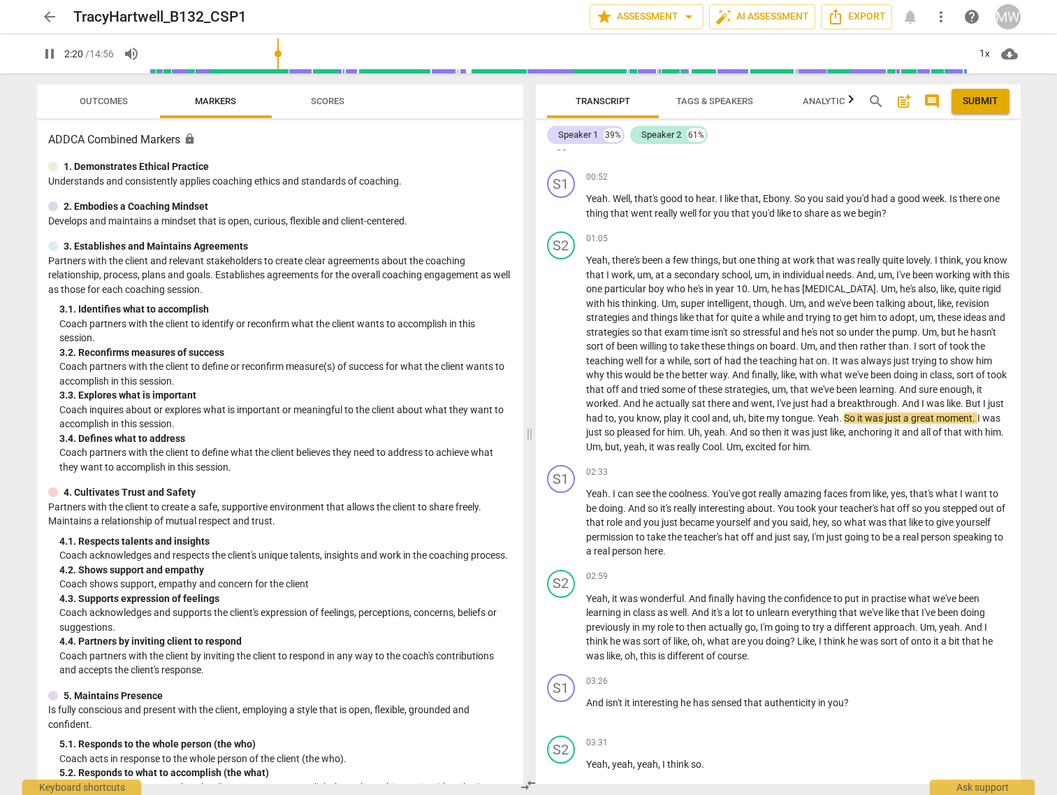
type input "141"
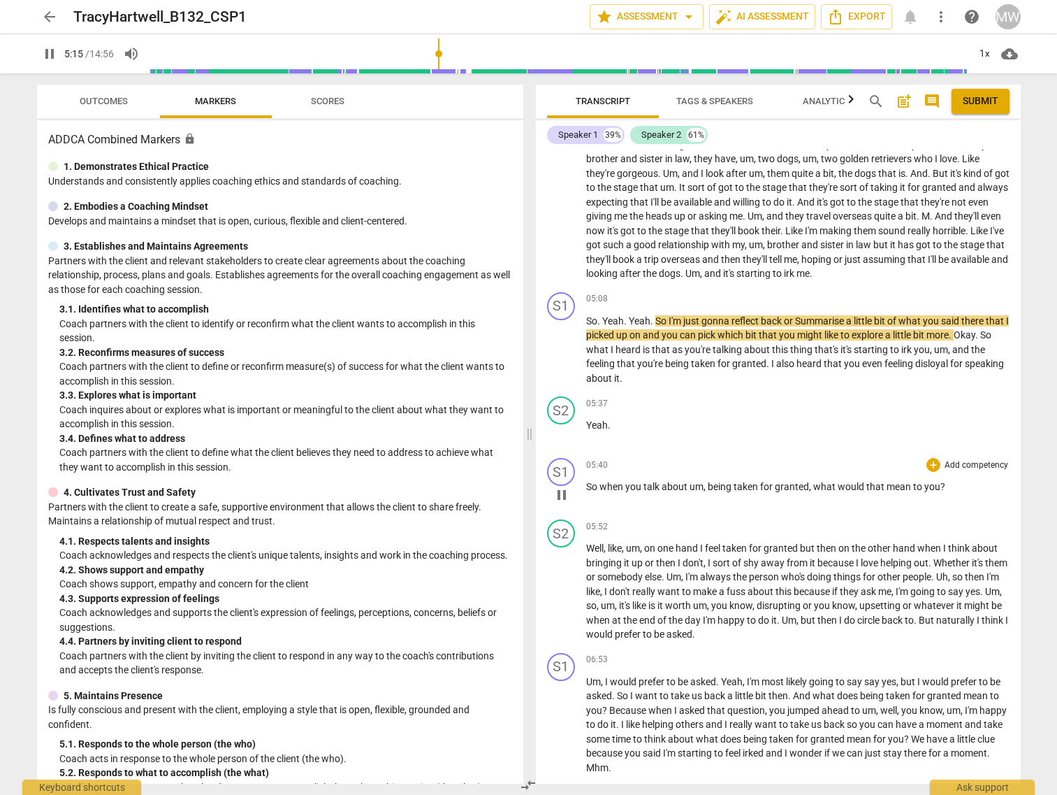
scroll to position [1398, 0]
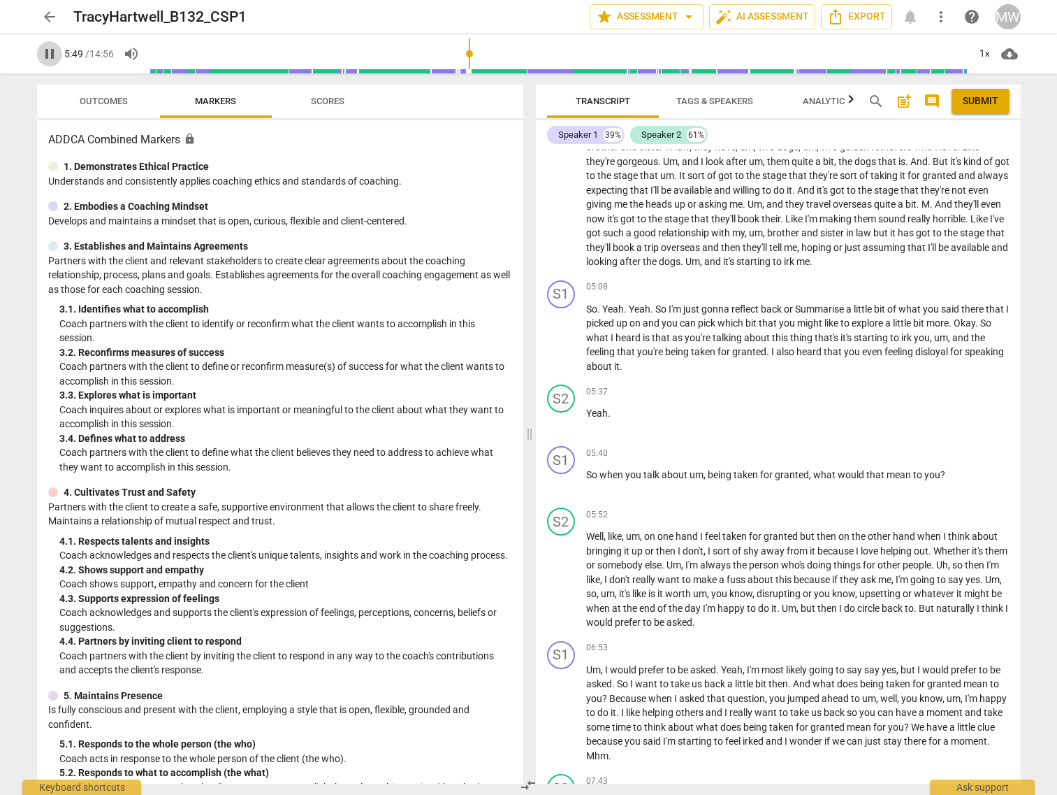
click at [48, 46] on span "pause" at bounding box center [49, 53] width 17 height 17
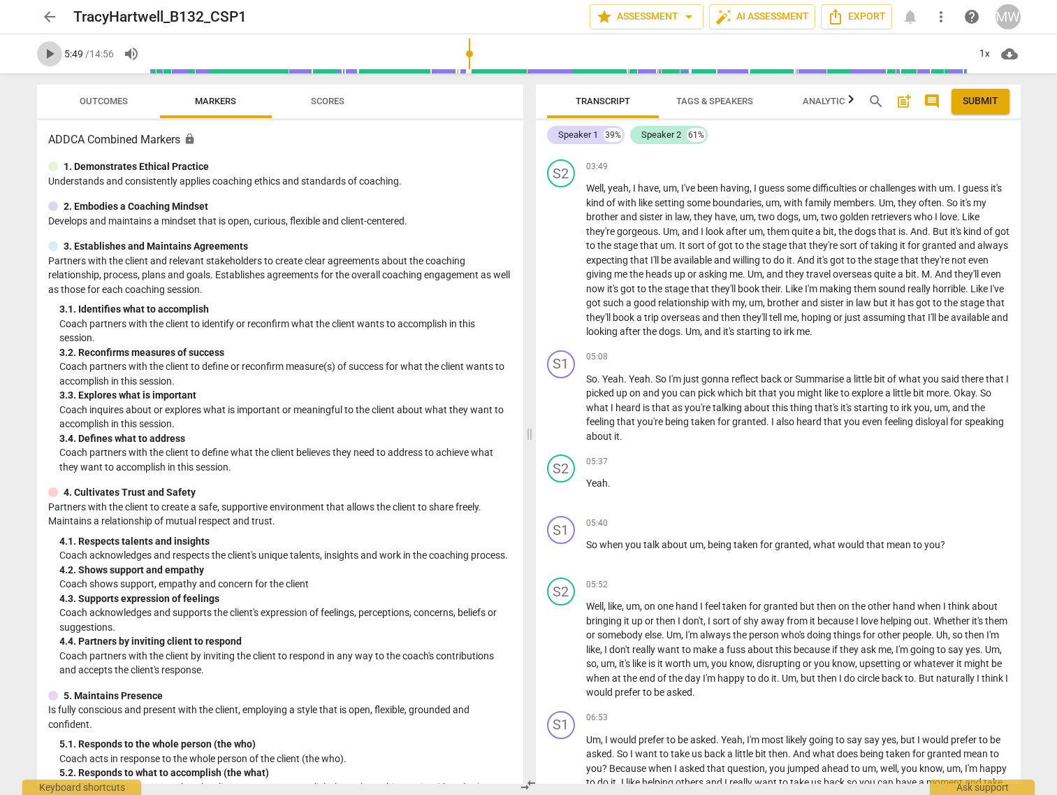
click at [48, 54] on span "play_arrow" at bounding box center [49, 53] width 17 height 17
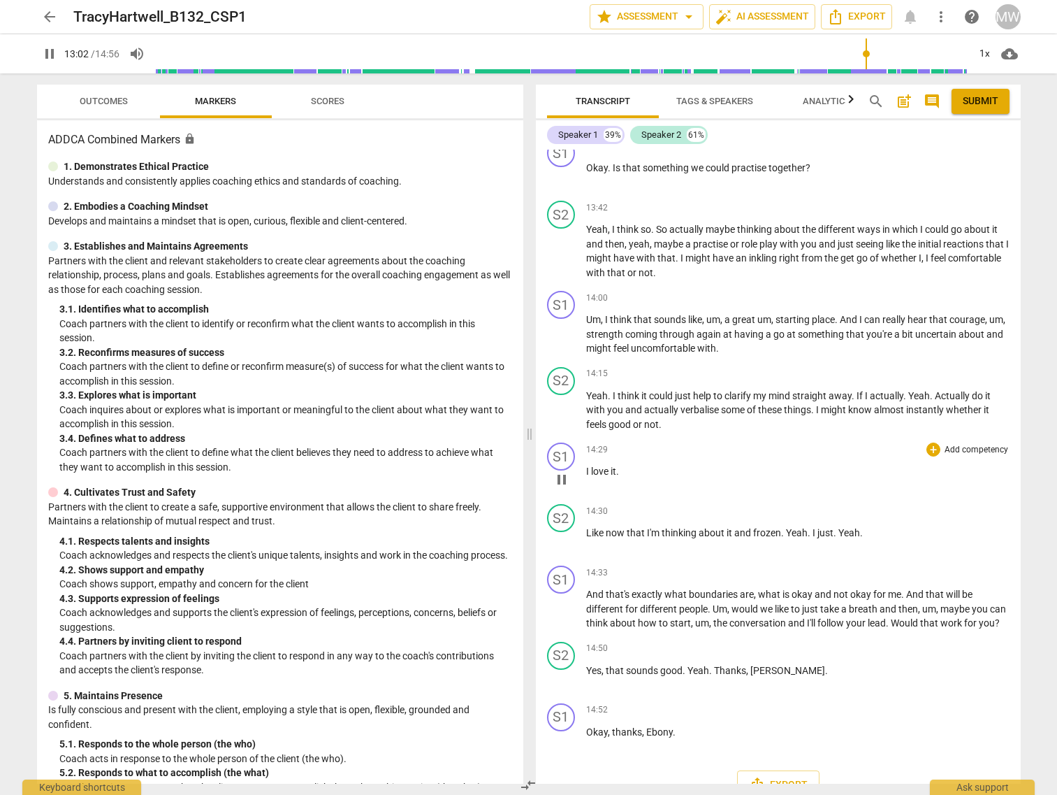
scroll to position [3700, 0]
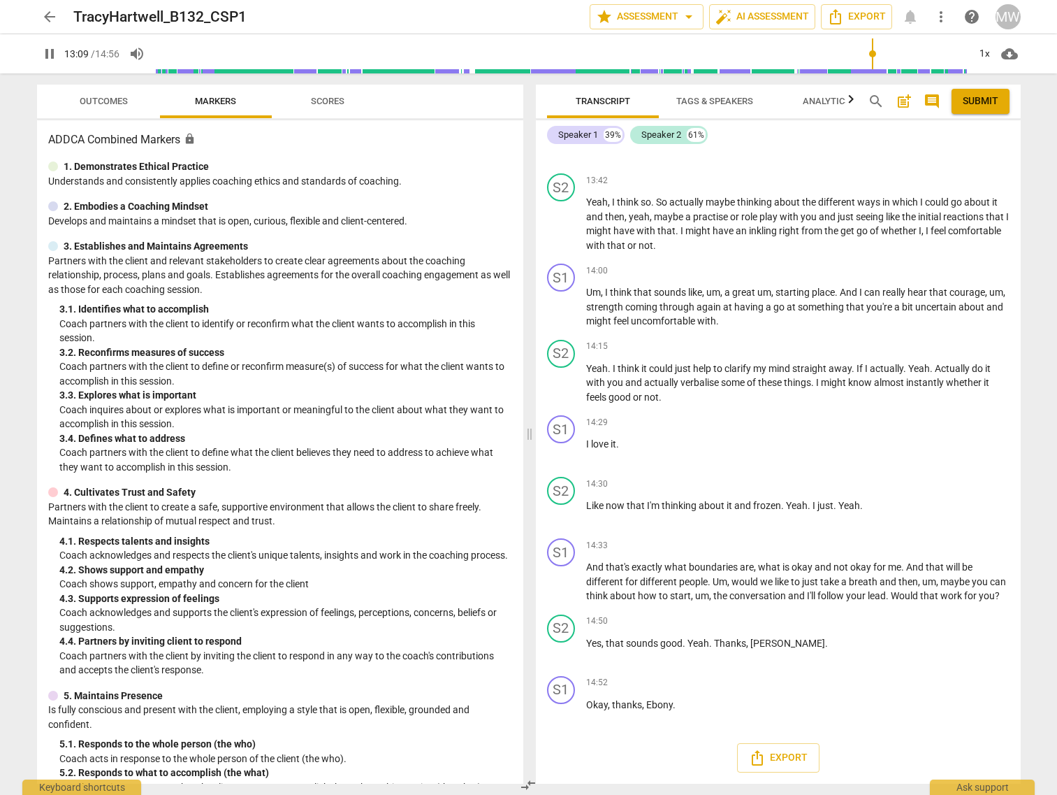
type input "790"
click at [50, 15] on span "arrow_back" at bounding box center [49, 16] width 17 height 17
